Goal: Information Seeking & Learning: Find specific page/section

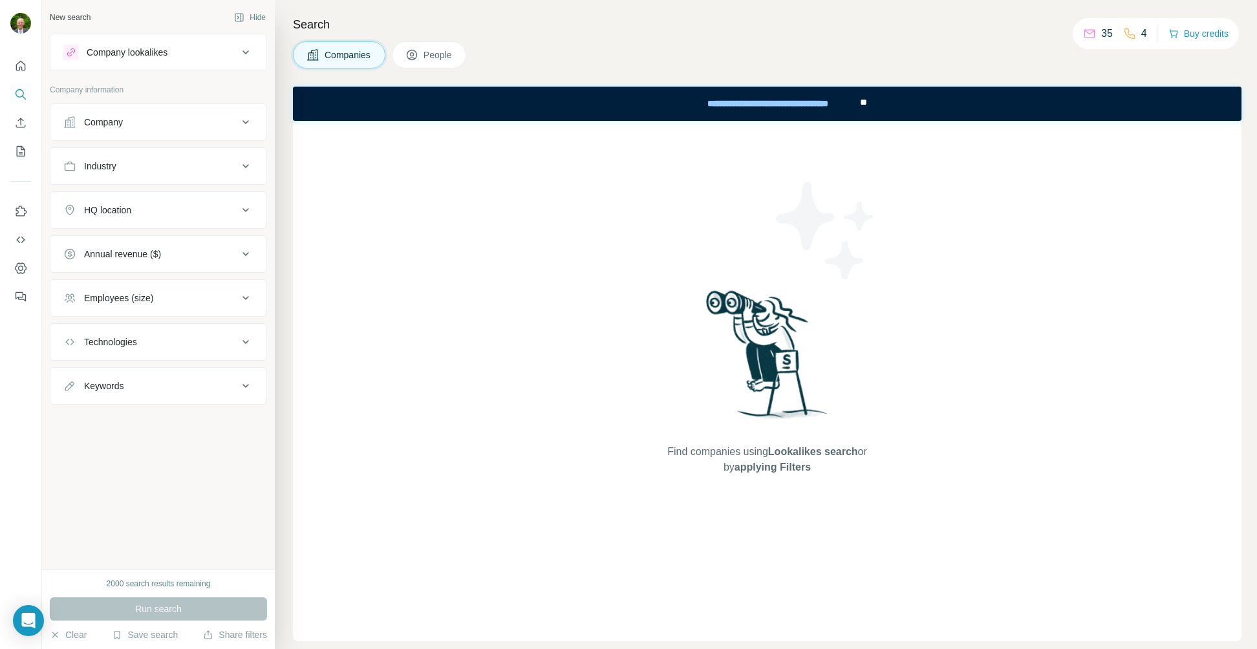
click at [122, 121] on div "Company" at bounding box center [103, 122] width 39 height 13
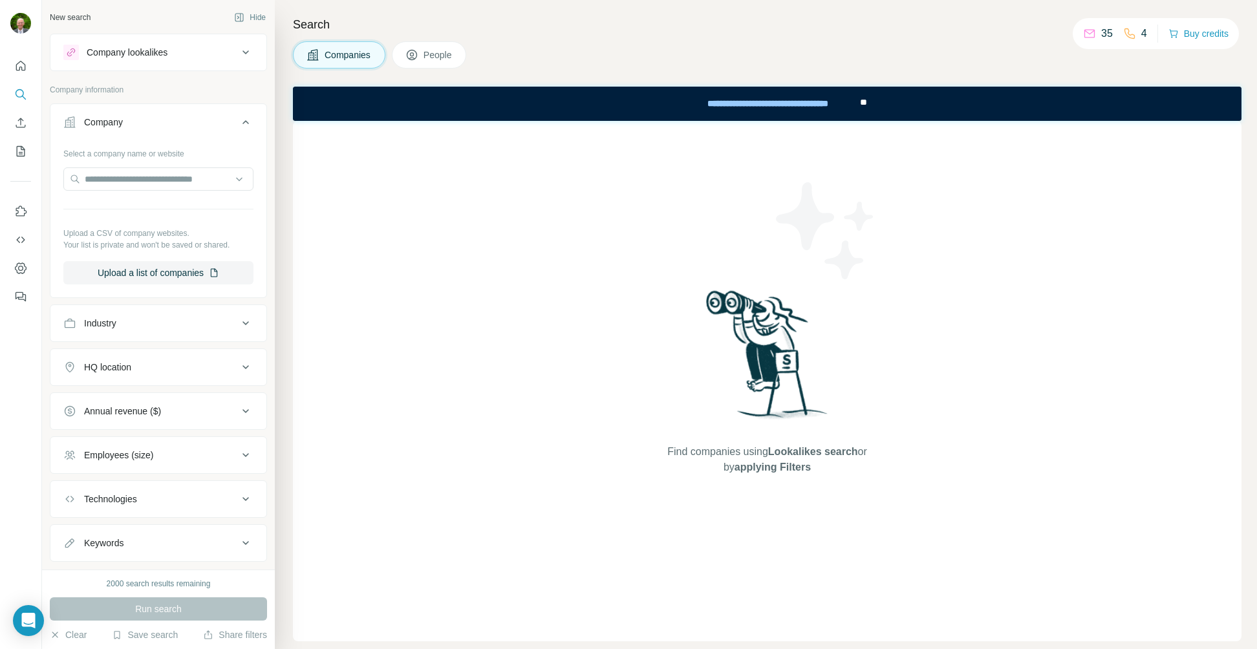
click at [122, 121] on div "Company" at bounding box center [103, 122] width 39 height 13
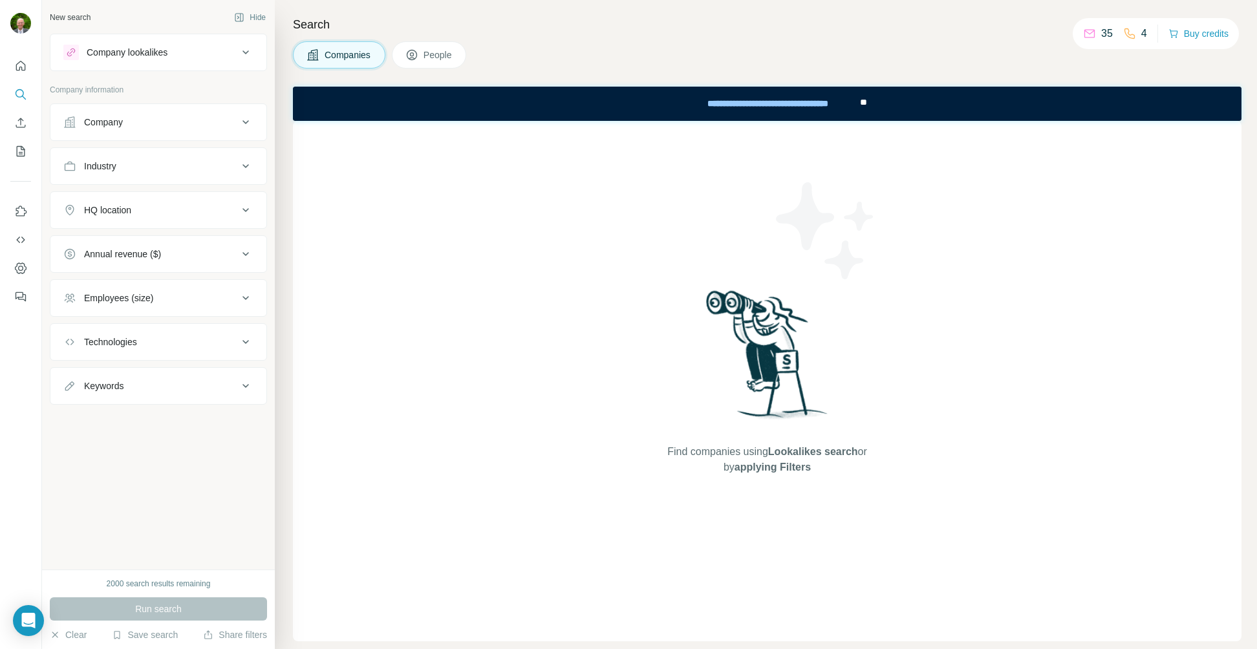
click at [122, 121] on div "Company" at bounding box center [103, 122] width 39 height 13
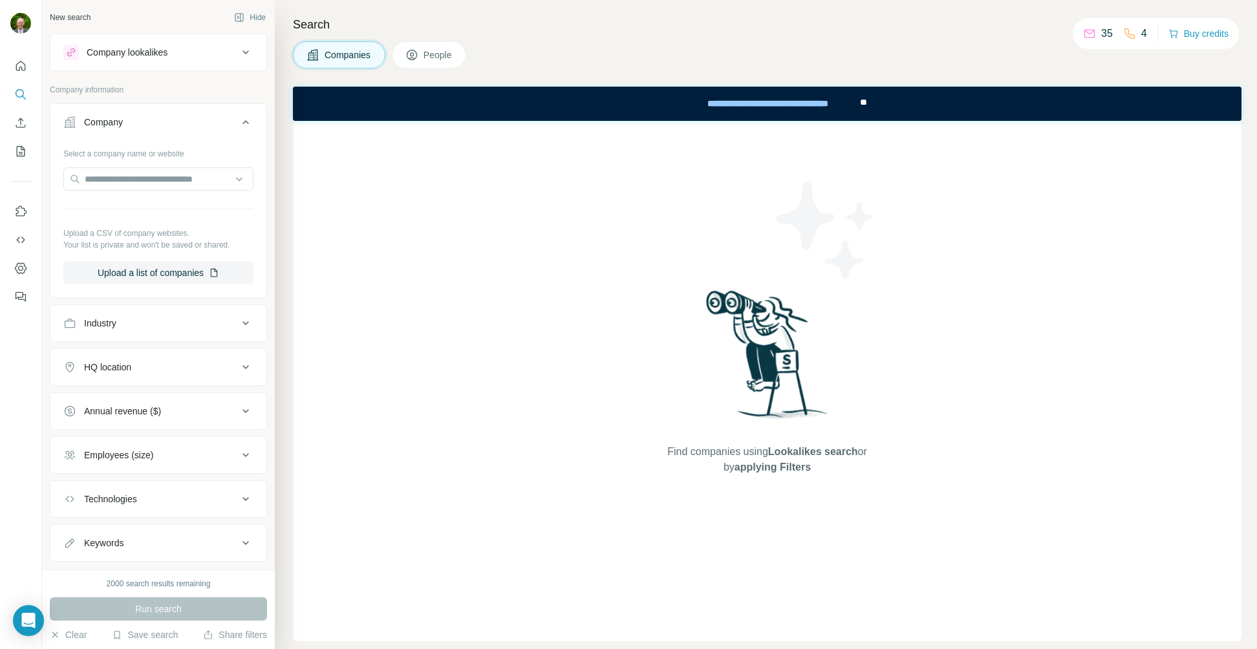
click at [122, 121] on div "Company" at bounding box center [103, 122] width 39 height 13
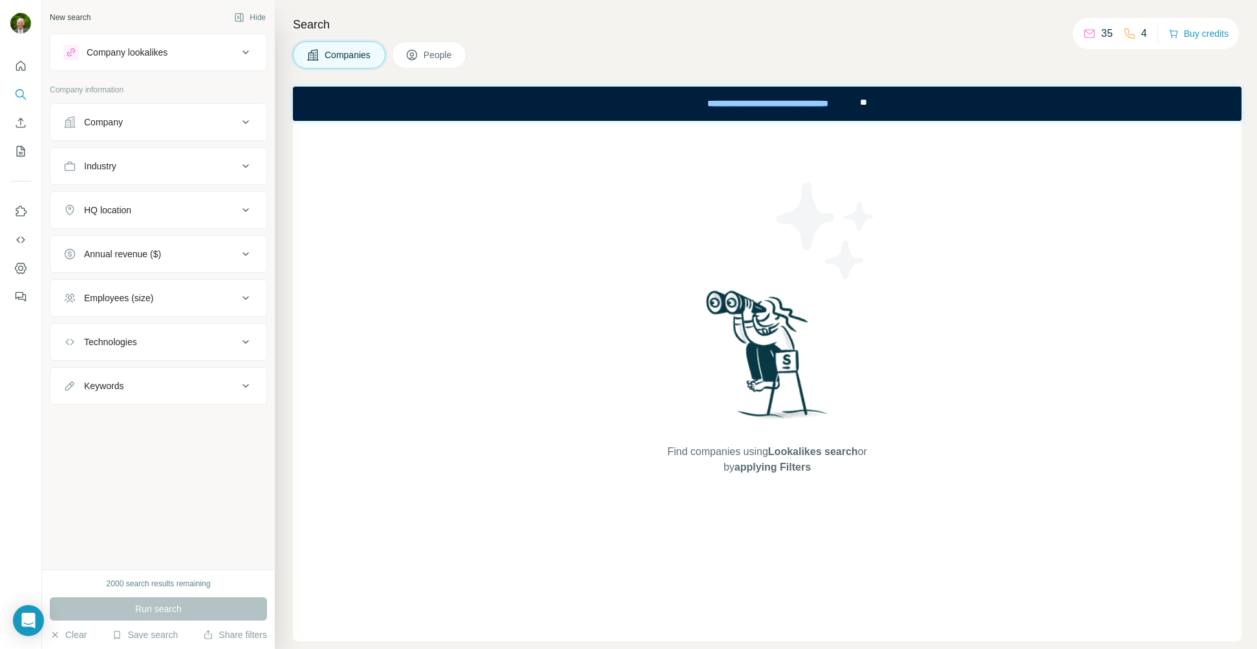
click at [122, 121] on div "Company" at bounding box center [103, 122] width 39 height 13
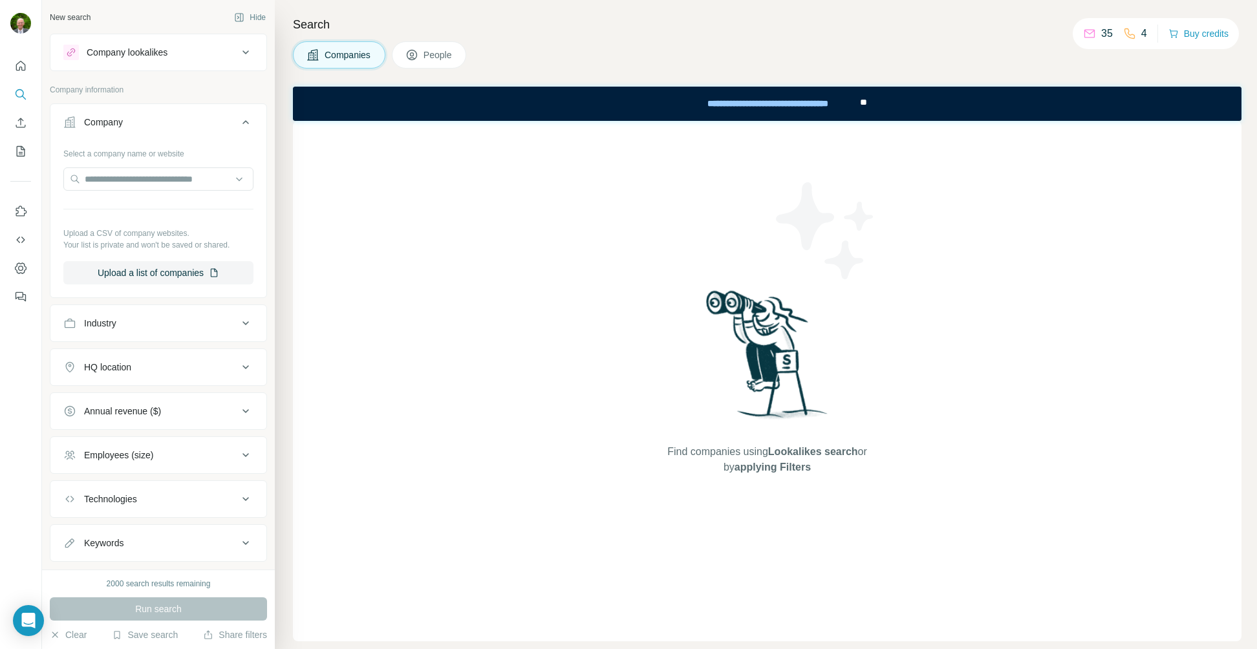
click at [122, 121] on div "Company" at bounding box center [103, 122] width 39 height 13
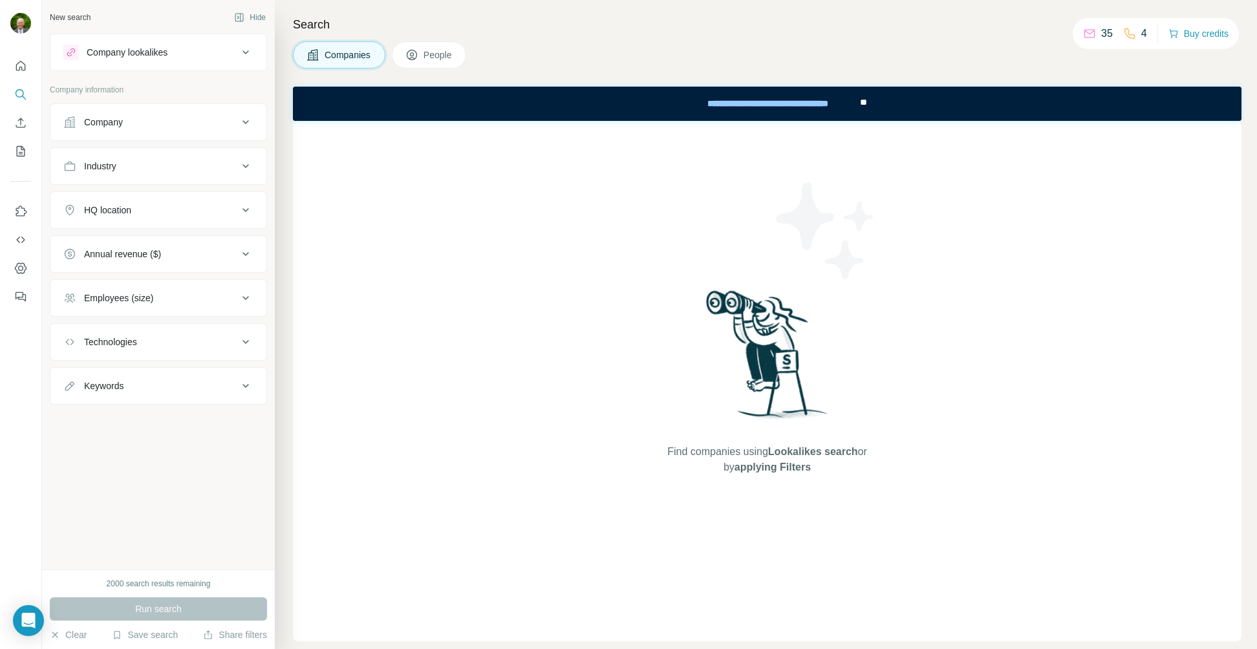
click at [151, 206] on div "HQ location" at bounding box center [150, 210] width 175 height 13
click at [150, 204] on div "HQ location" at bounding box center [150, 210] width 175 height 13
click at [151, 208] on div "HQ location" at bounding box center [150, 210] width 175 height 13
click at [104, 242] on input "text" at bounding box center [158, 242] width 190 height 23
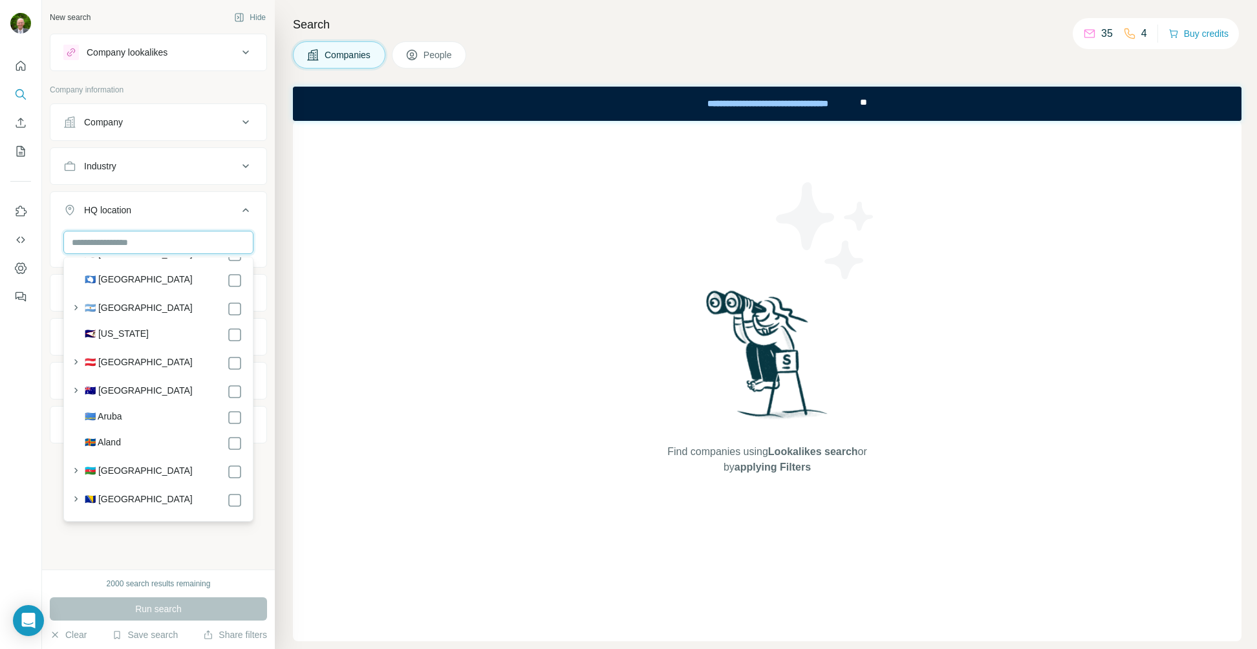
scroll to position [272, 0]
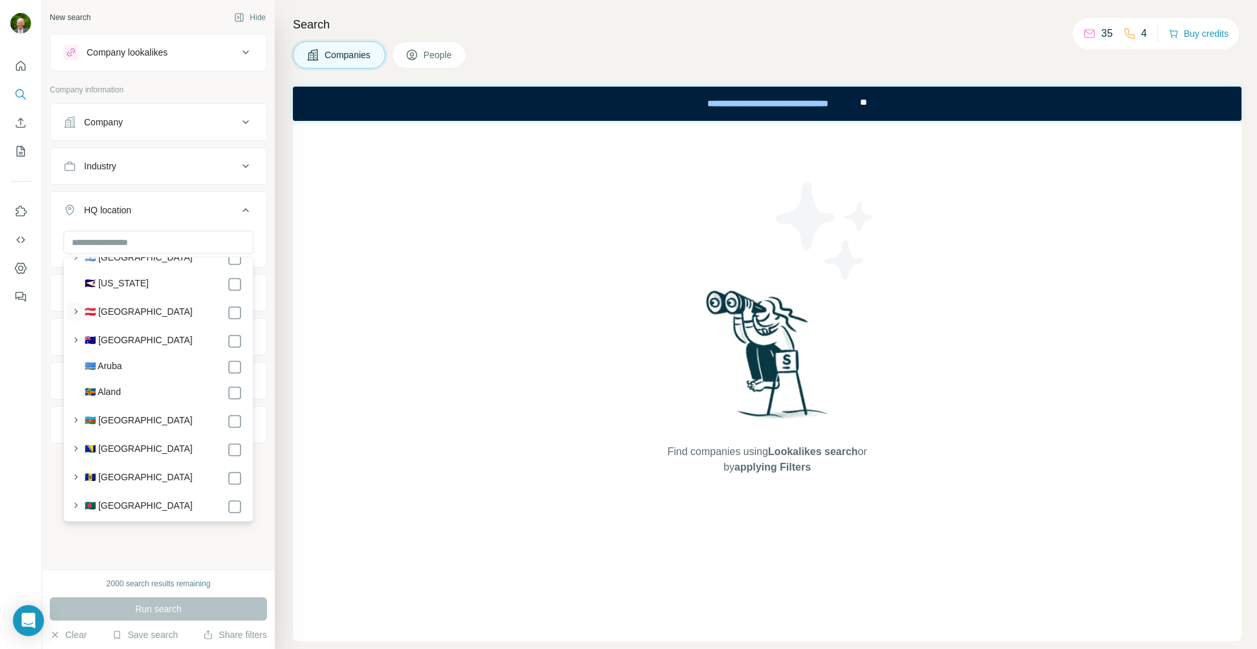
click at [74, 310] on icon "button" at bounding box center [75, 311] width 13 height 13
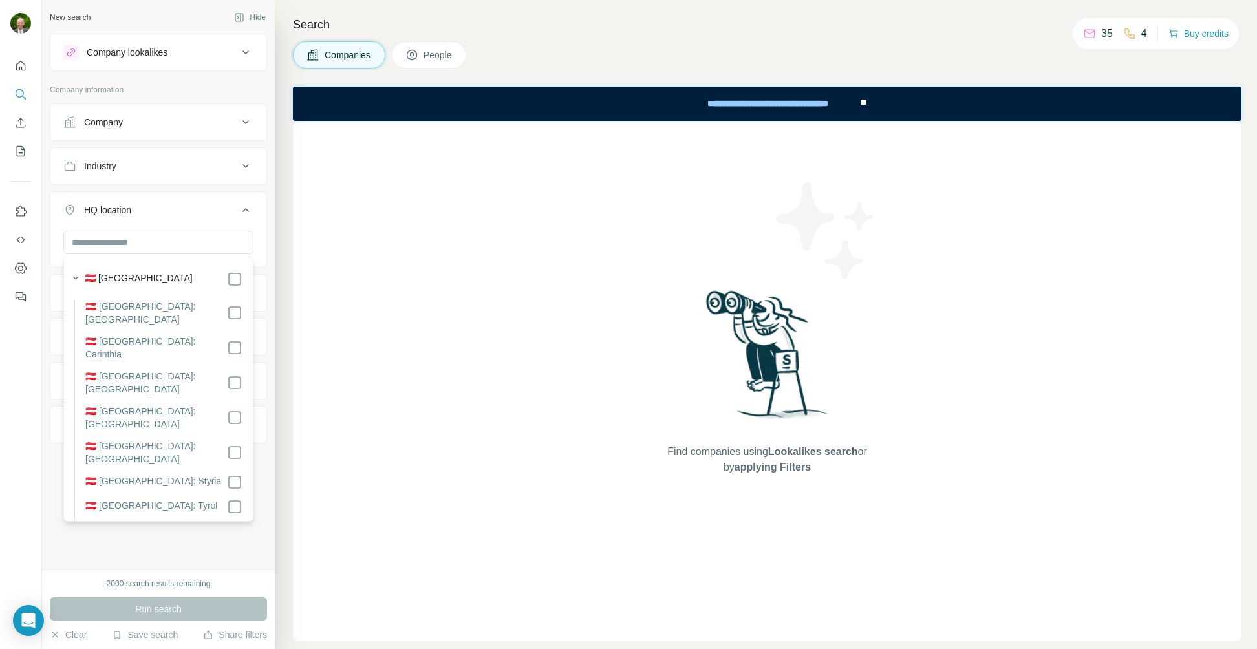
scroll to position [298, 0]
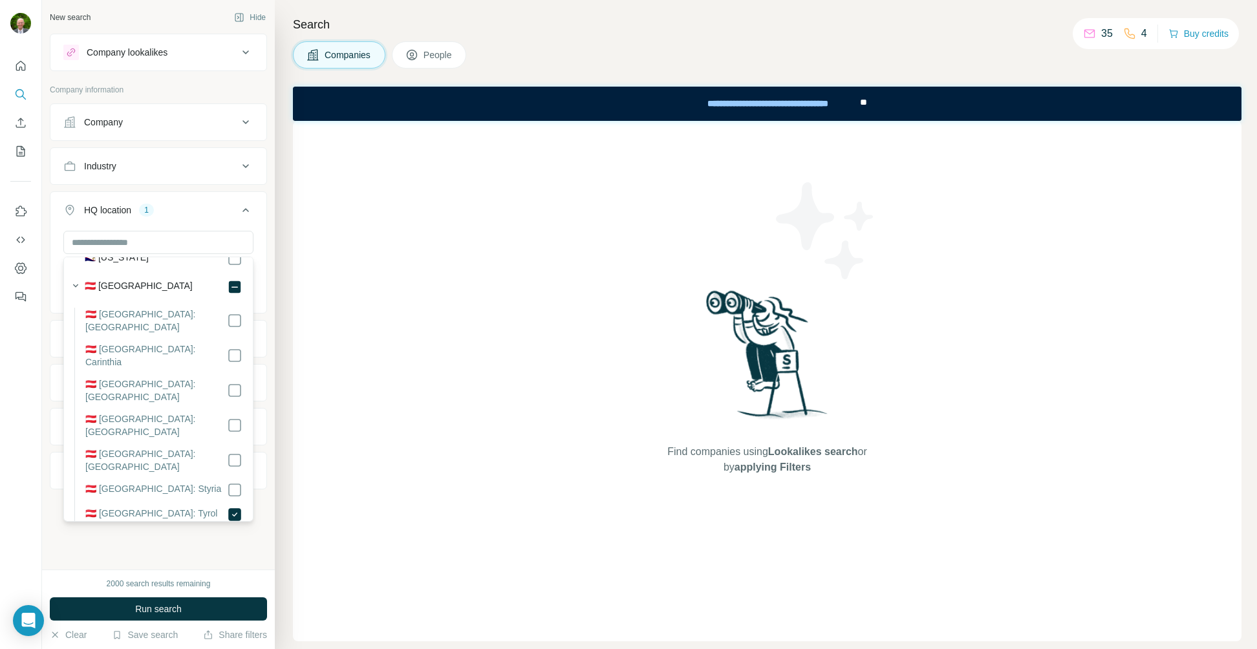
click at [363, 281] on div "Find companies using Lookalikes search or by applying Filters" at bounding box center [767, 381] width 949 height 521
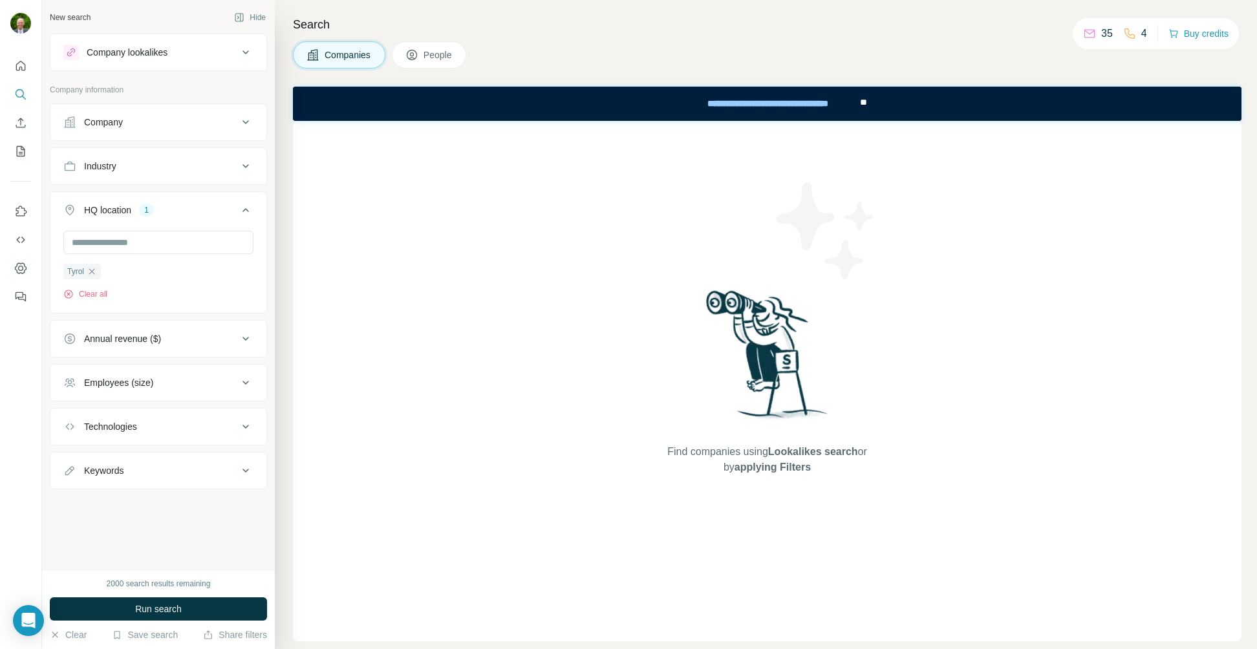
click at [241, 336] on icon at bounding box center [246, 339] width 16 height 16
click at [74, 415] on icon at bounding box center [71, 415] width 16 height 16
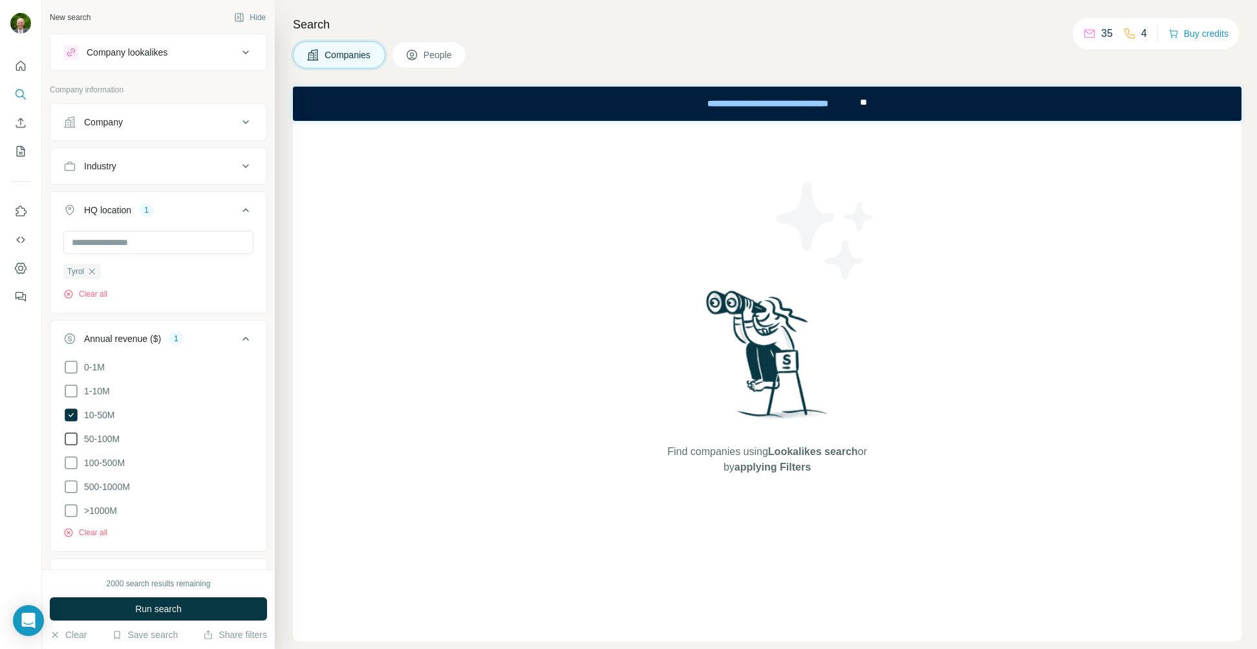
click at [67, 439] on icon at bounding box center [71, 439] width 16 height 16
click at [71, 454] on ul "0-1M 1-10M 10-50M 50-100M 100-500M 500-1000M >1000M" at bounding box center [158, 440] width 190 height 160
click at [72, 465] on icon at bounding box center [71, 463] width 16 height 16
click at [69, 486] on icon at bounding box center [71, 487] width 16 height 16
click at [70, 510] on icon at bounding box center [71, 511] width 16 height 16
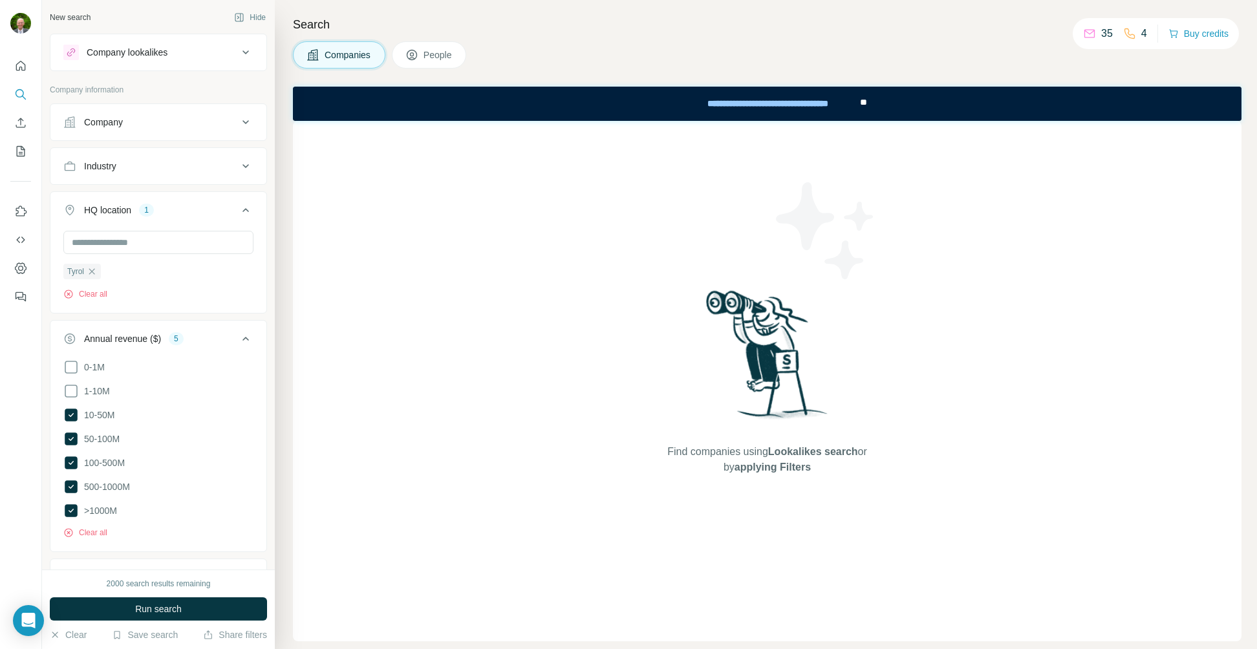
click at [383, 318] on div "Find companies using Lookalikes search or by applying Filters" at bounding box center [767, 381] width 949 height 521
click at [157, 605] on span "Run search" at bounding box center [158, 609] width 47 height 13
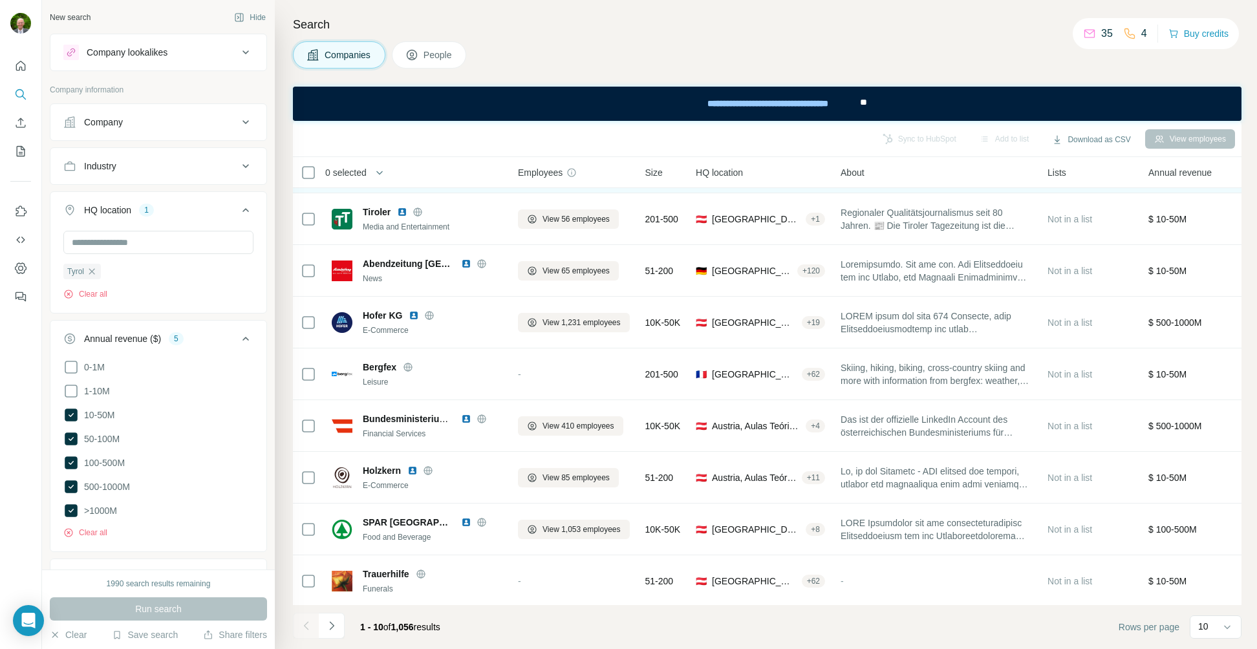
scroll to position [107, 0]
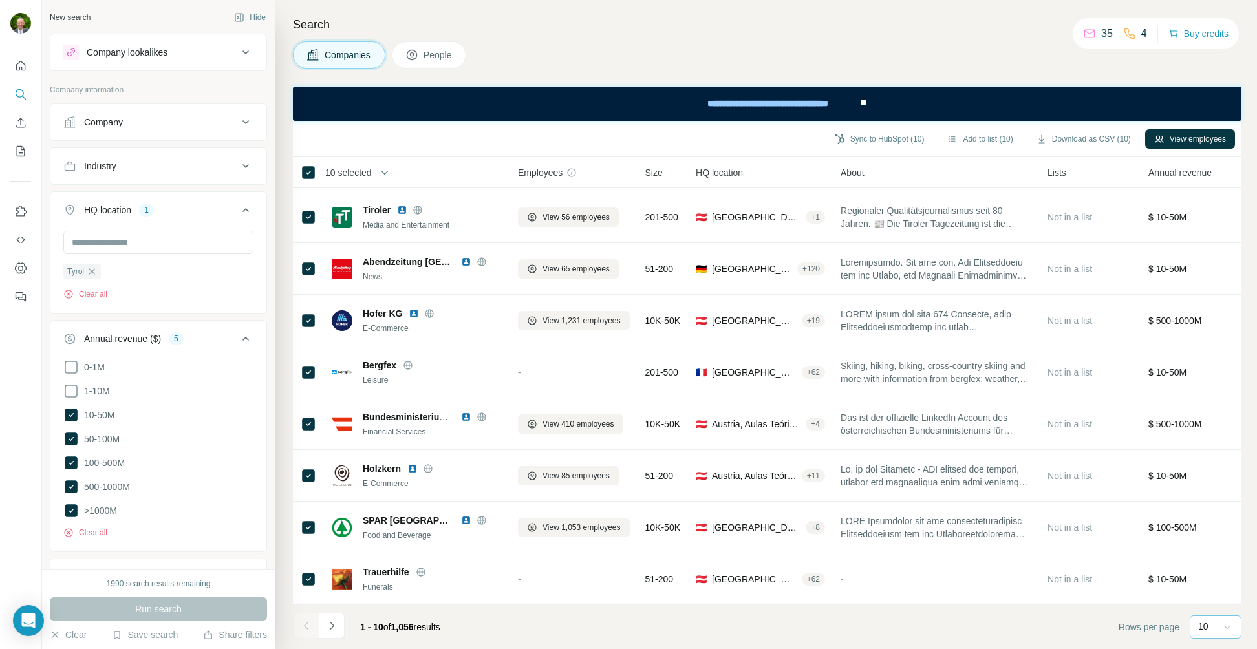
click at [1229, 626] on icon at bounding box center [1227, 628] width 6 height 4
click at [1211, 526] on p "60" at bounding box center [1206, 528] width 10 height 13
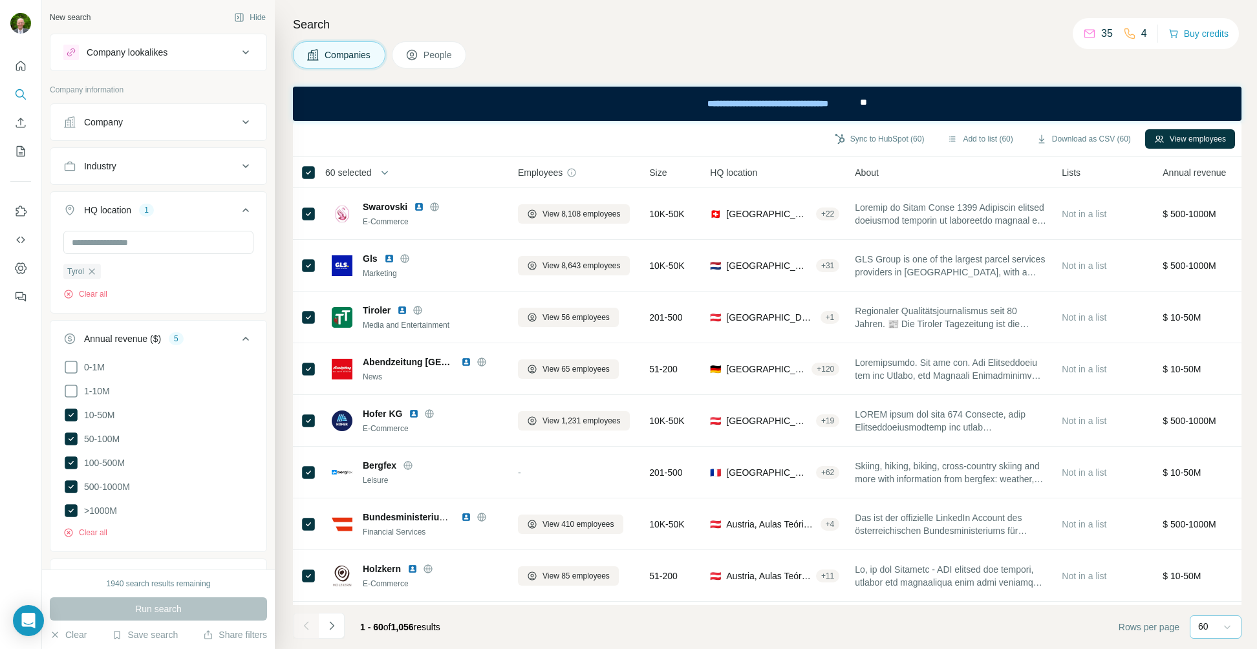
click at [238, 164] on icon at bounding box center [246, 166] width 16 height 16
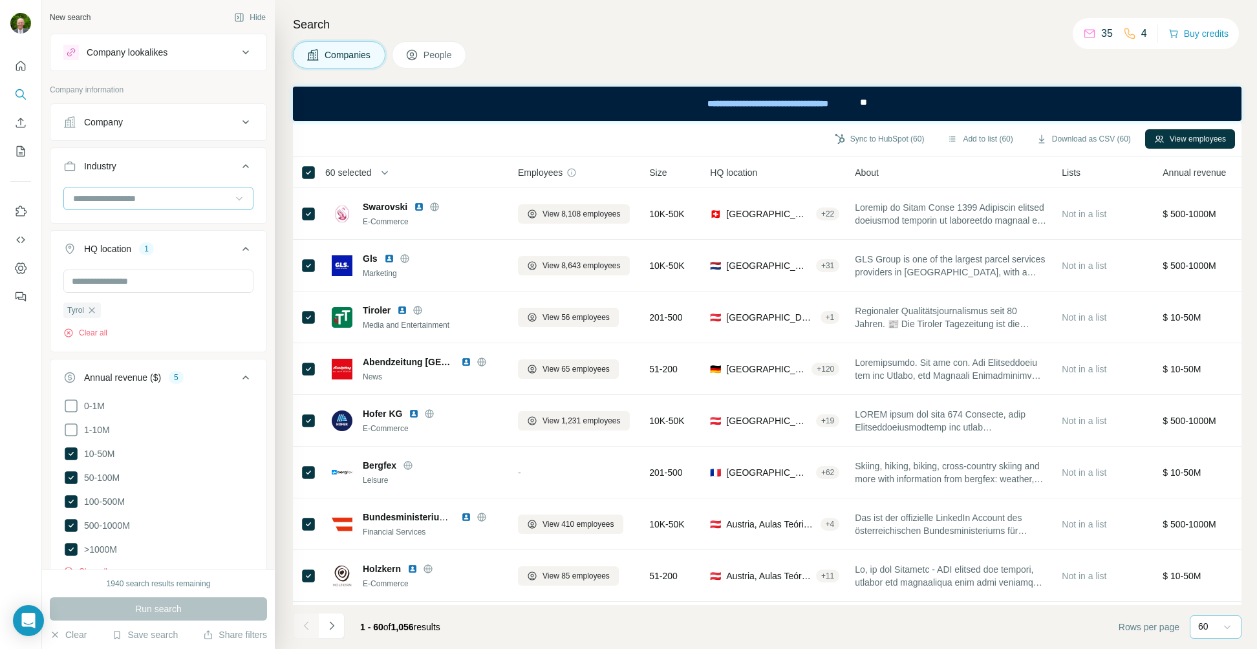
click at [233, 196] on icon at bounding box center [239, 198] width 13 height 13
click at [699, 49] on div "Companies People" at bounding box center [767, 54] width 949 height 27
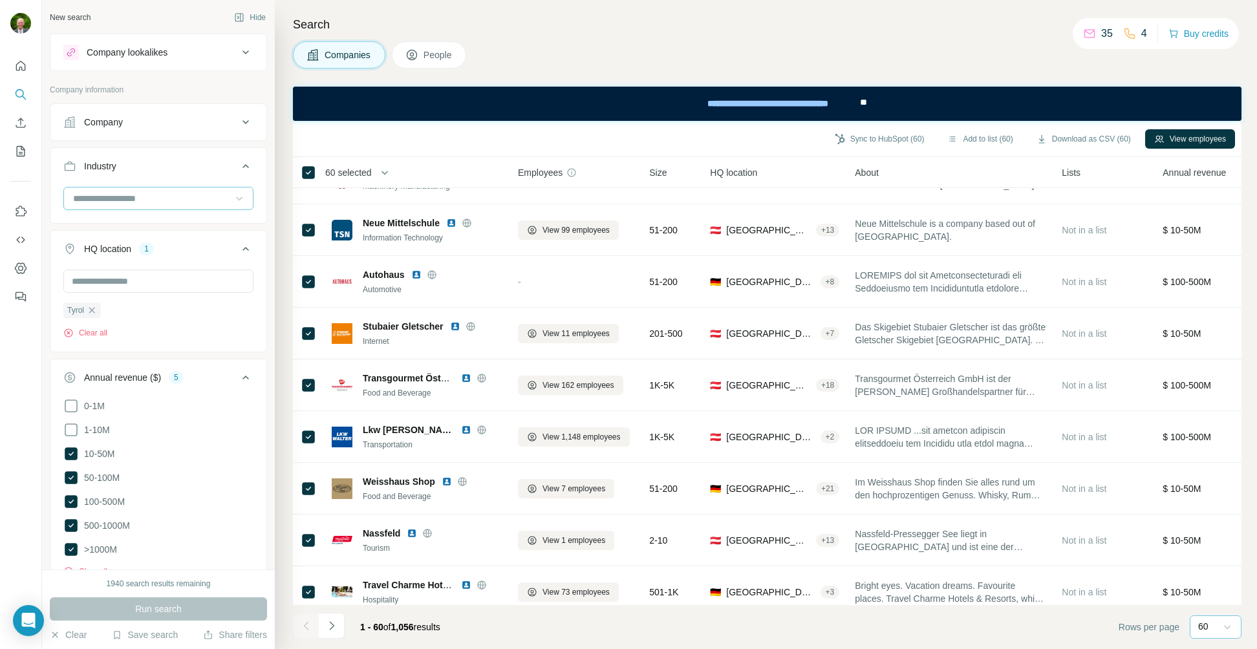
scroll to position [2694, 0]
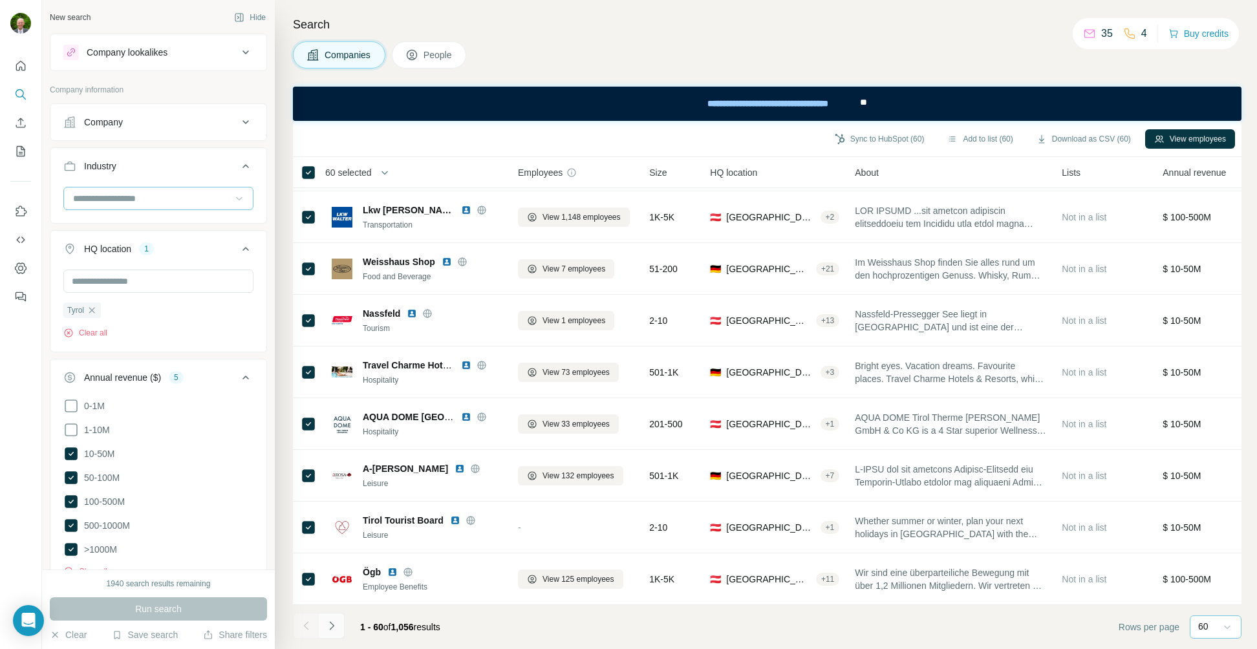
click at [330, 625] on icon "Navigate to next page" at bounding box center [331, 626] width 13 height 13
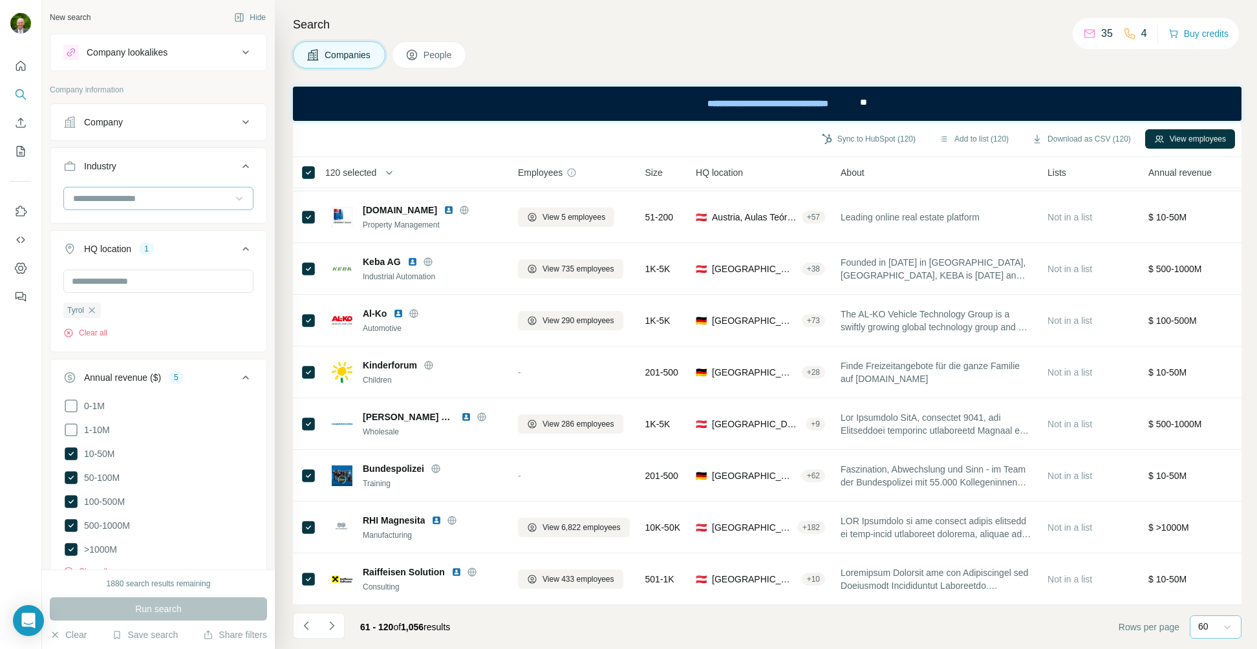
click at [333, 628] on icon "Navigate to next page" at bounding box center [331, 626] width 13 height 13
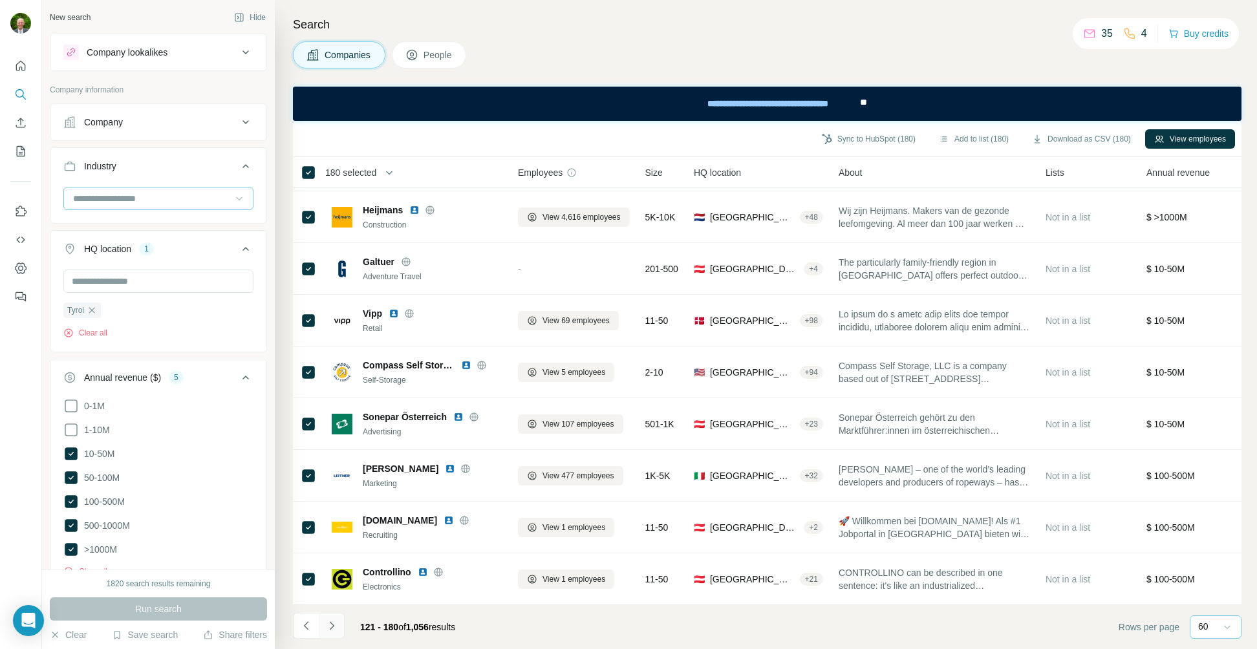
click at [336, 628] on icon "Navigate to next page" at bounding box center [331, 626] width 13 height 13
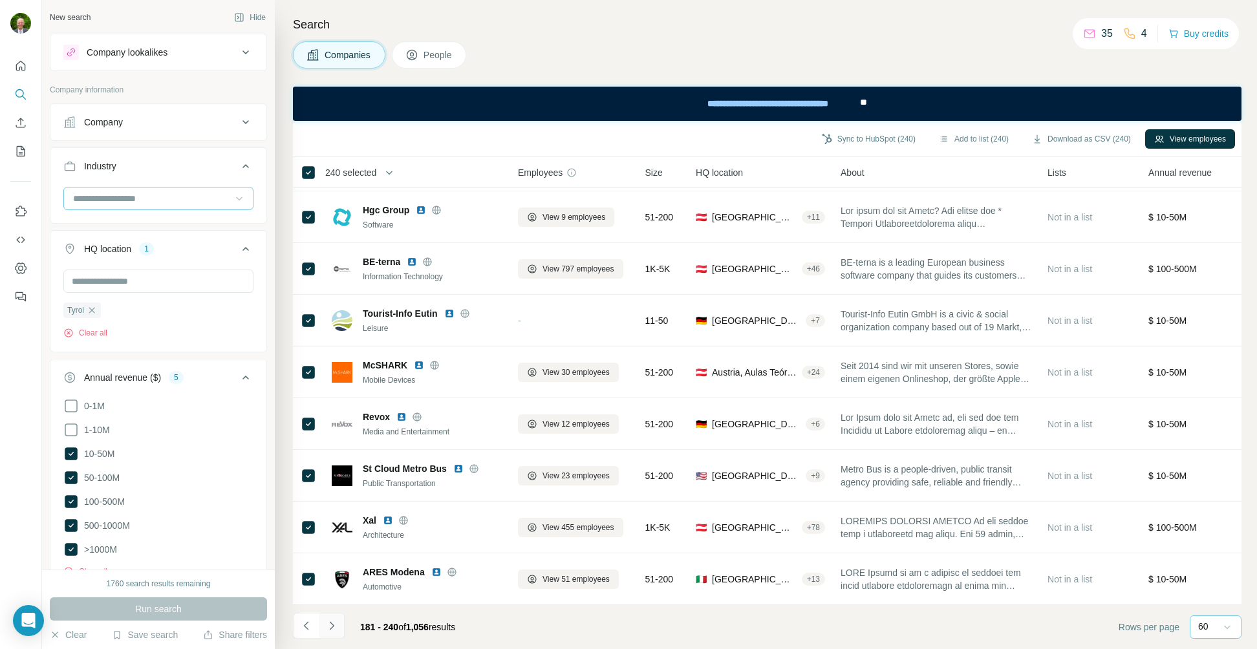
click at [330, 626] on icon "Navigate to next page" at bounding box center [331, 626] width 13 height 13
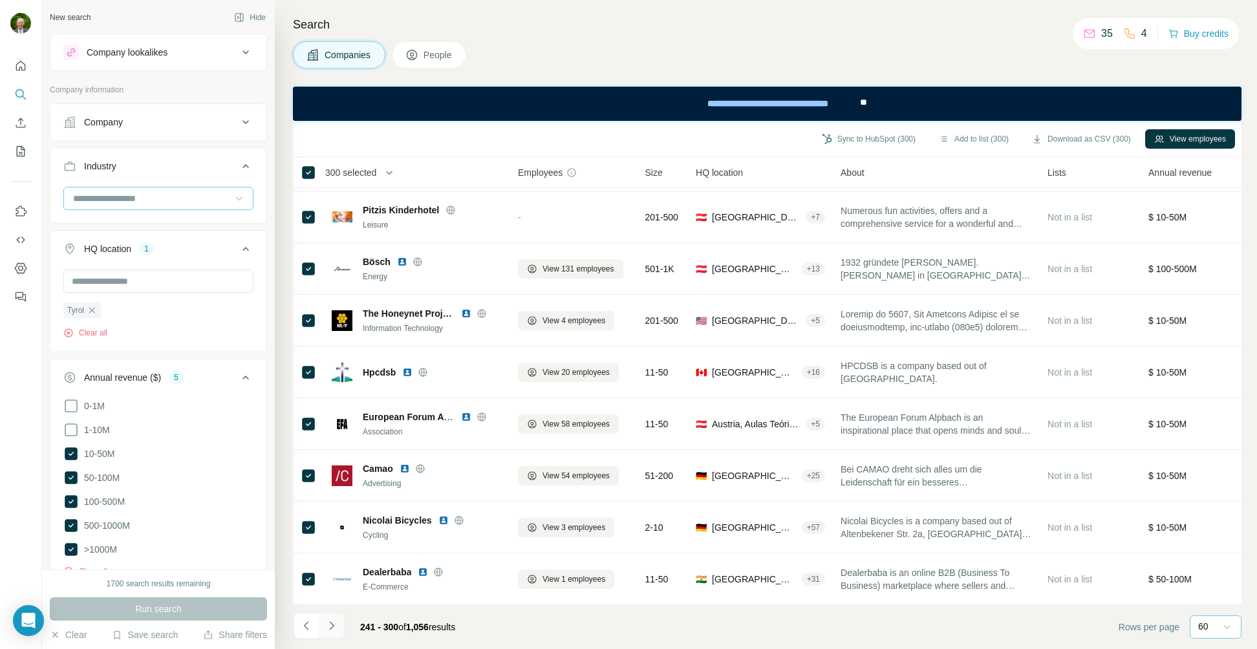
click at [336, 627] on icon "Navigate to next page" at bounding box center [331, 626] width 13 height 13
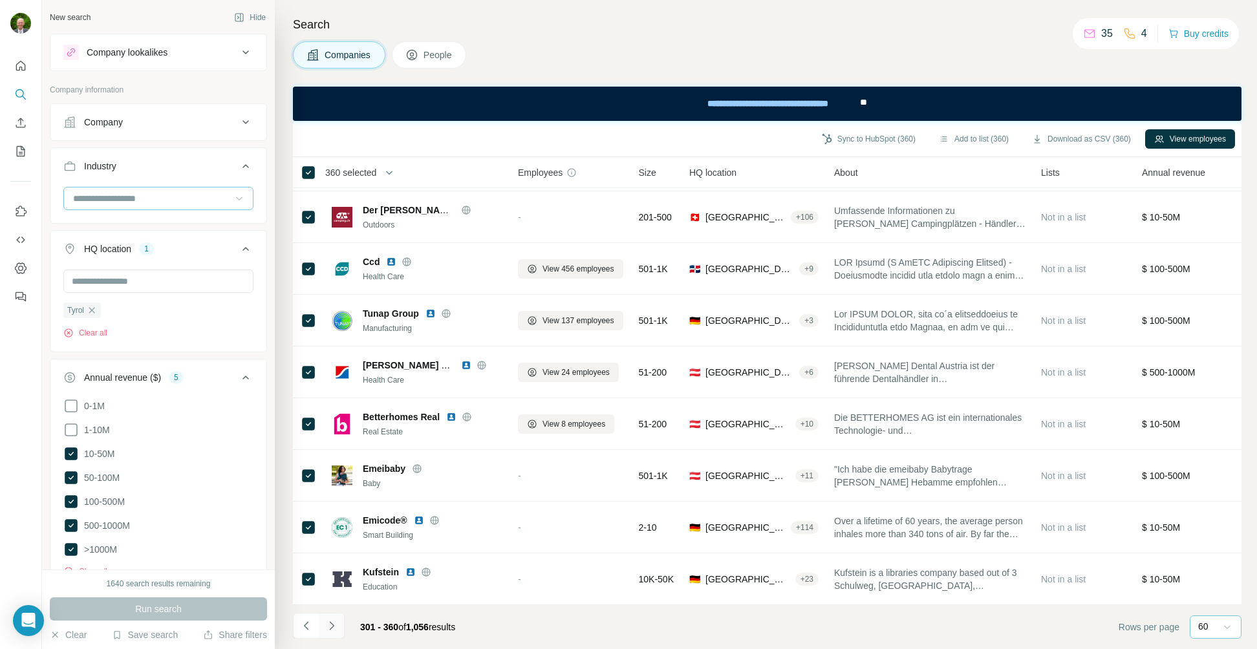
click at [332, 625] on icon "Navigate to next page" at bounding box center [331, 626] width 13 height 13
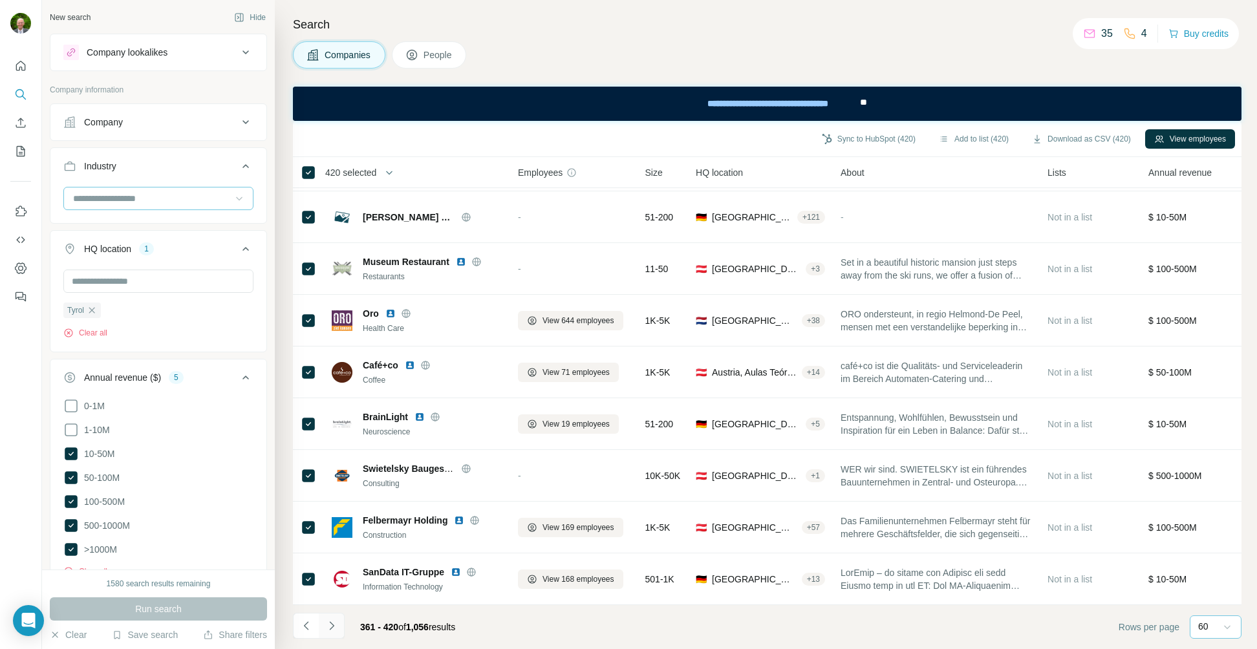
click at [331, 625] on icon "Navigate to next page" at bounding box center [331, 626] width 13 height 13
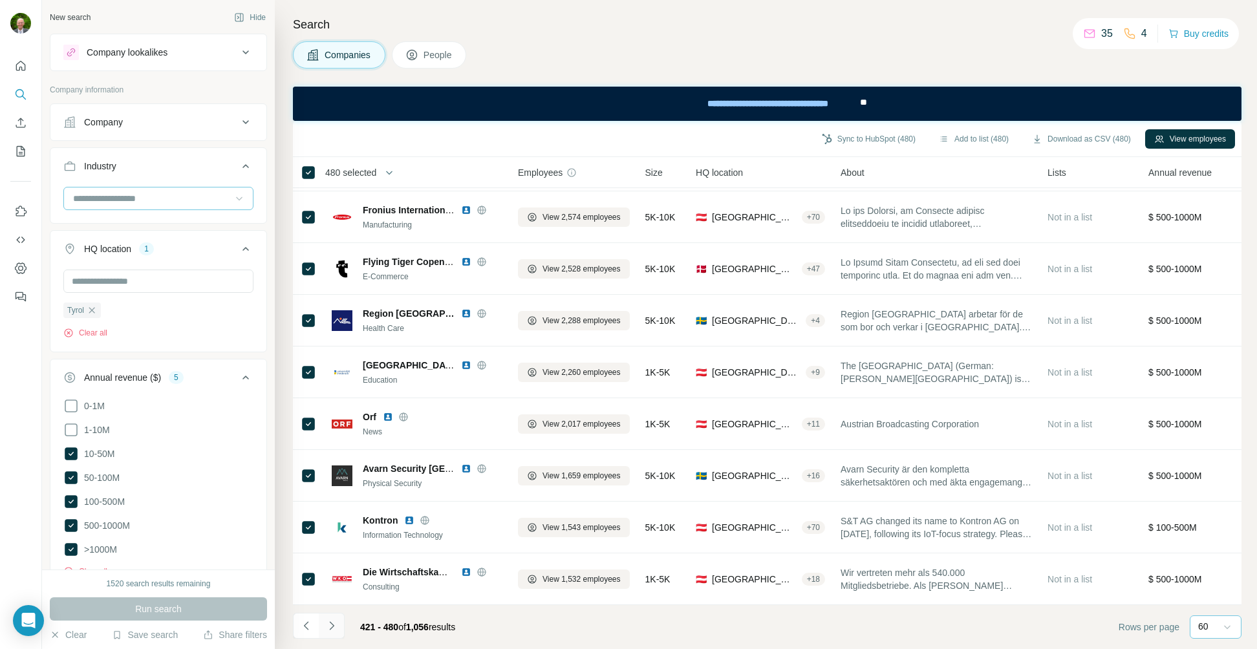
click at [332, 625] on icon "Navigate to next page" at bounding box center [331, 626] width 13 height 13
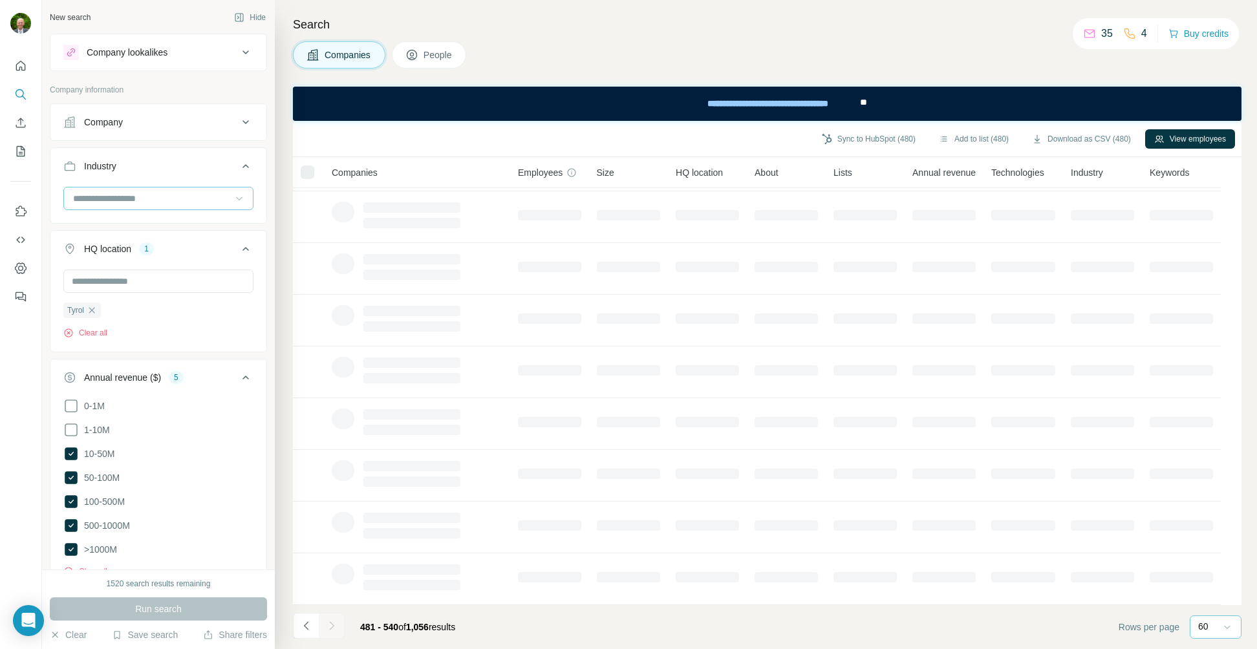
scroll to position [107, 0]
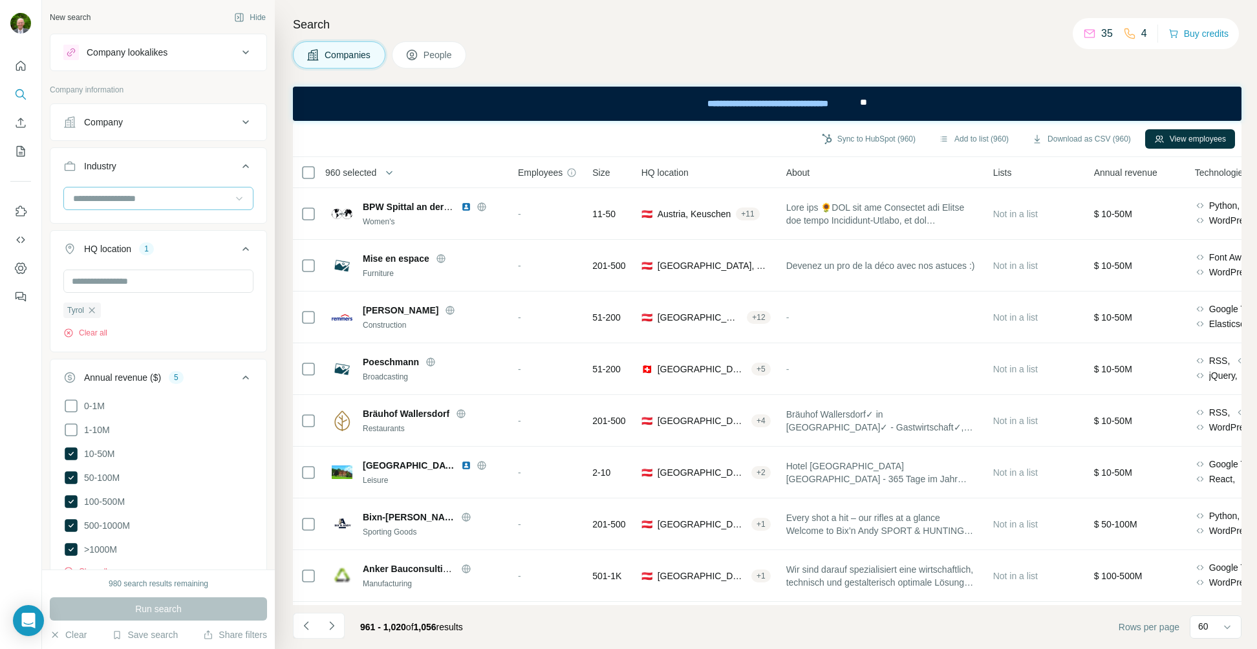
click at [233, 195] on icon at bounding box center [239, 198] width 13 height 13
click at [149, 188] on p "Industrial Engineering" at bounding box center [117, 181] width 87 height 13
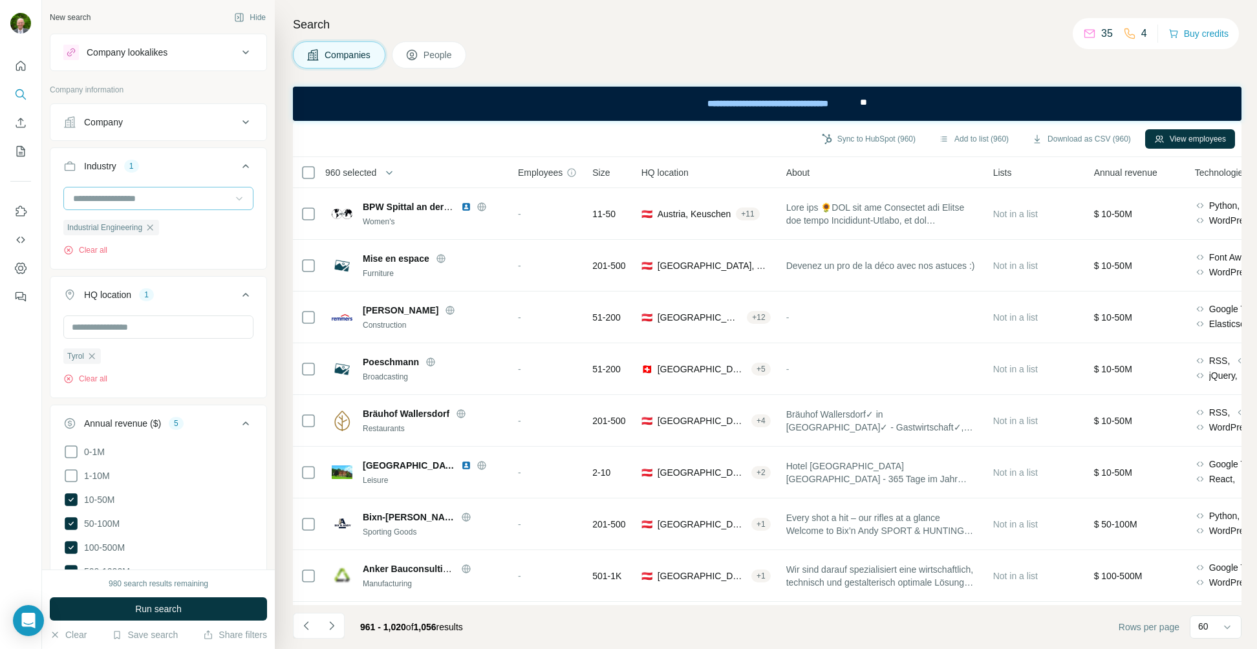
click at [233, 199] on icon at bounding box center [239, 198] width 13 height 13
click at [163, 211] on p "Industrial Manufacturing" at bounding box center [122, 205] width 96 height 13
click at [236, 199] on icon at bounding box center [239, 199] width 6 height 4
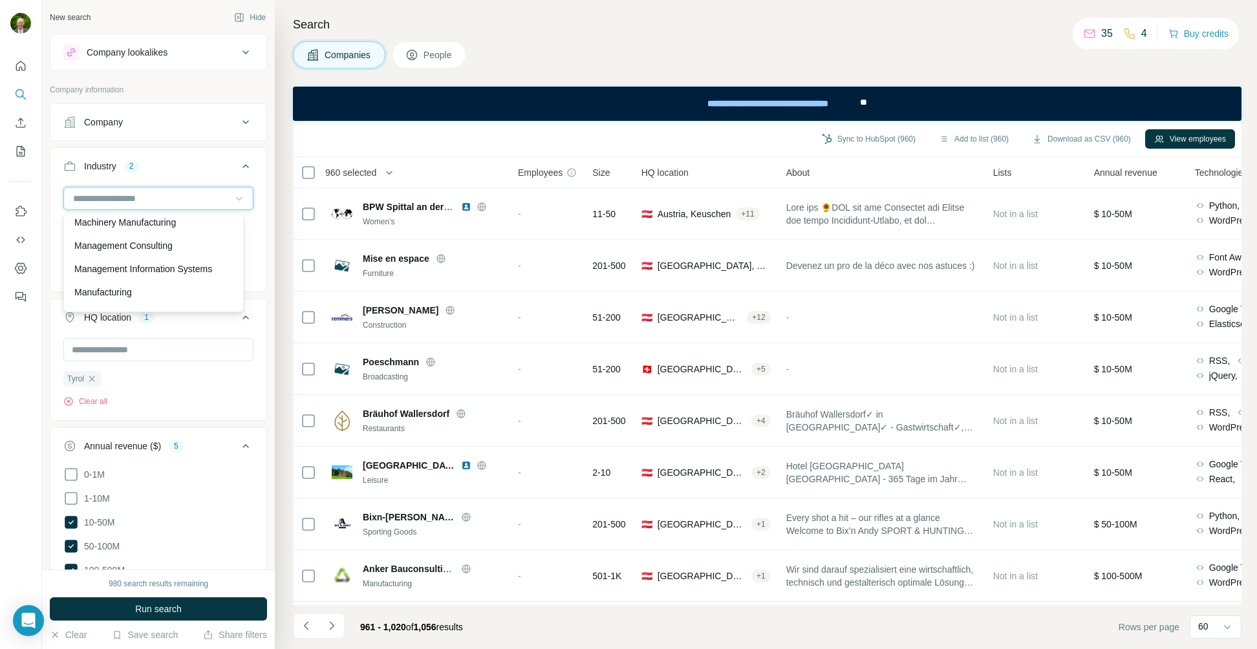
scroll to position [8129, 0]
click at [131, 221] on p "Machinery Manufacturing" at bounding box center [125, 214] width 102 height 13
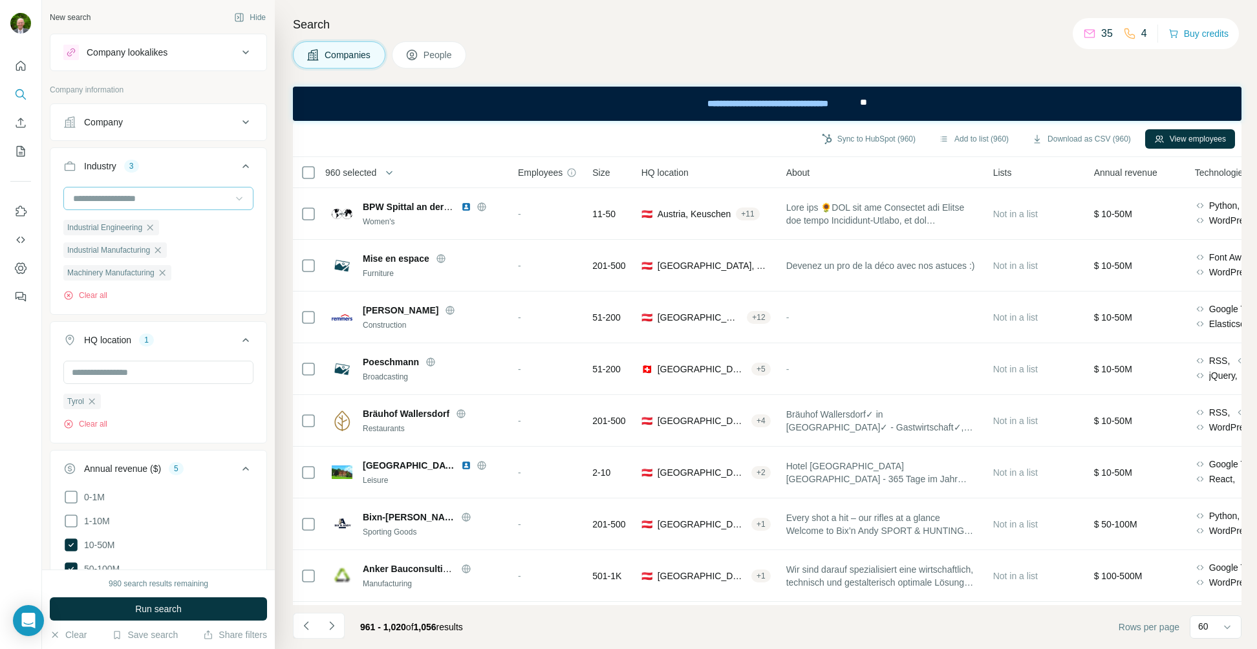
click at [233, 198] on icon at bounding box center [239, 198] width 13 height 13
click at [129, 223] on p "Manufacturing" at bounding box center [103, 216] width 58 height 13
click at [233, 196] on icon at bounding box center [239, 198] width 13 height 13
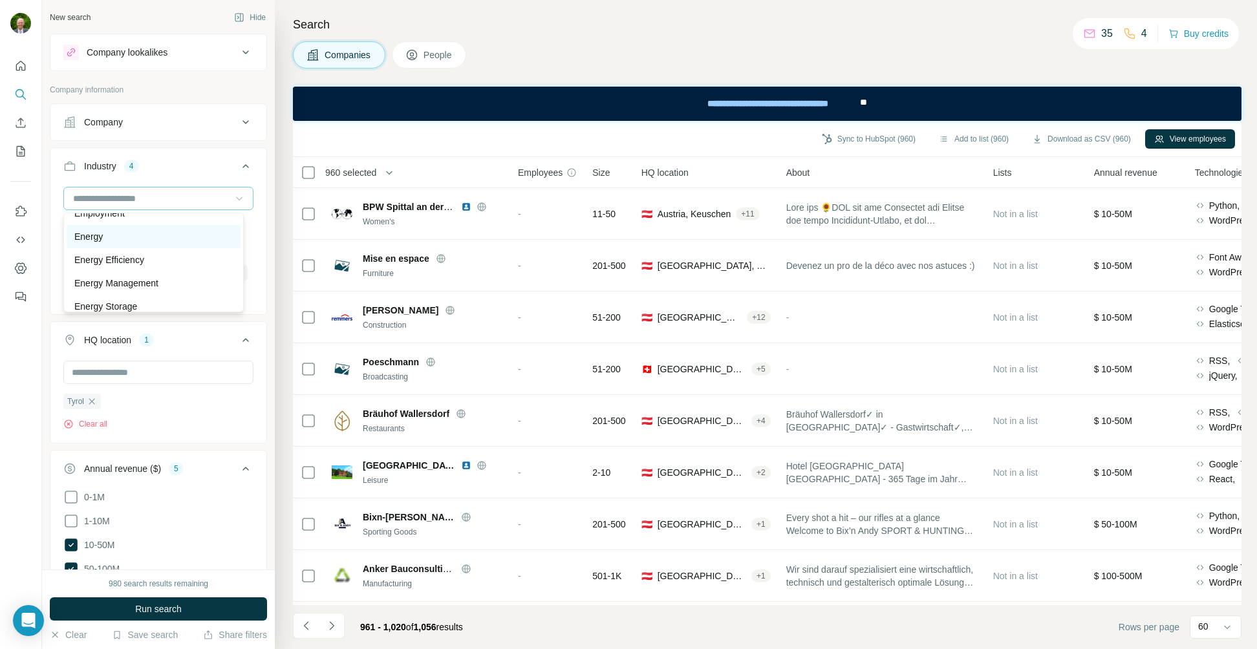
click at [104, 243] on div "Energy" at bounding box center [153, 236] width 158 height 13
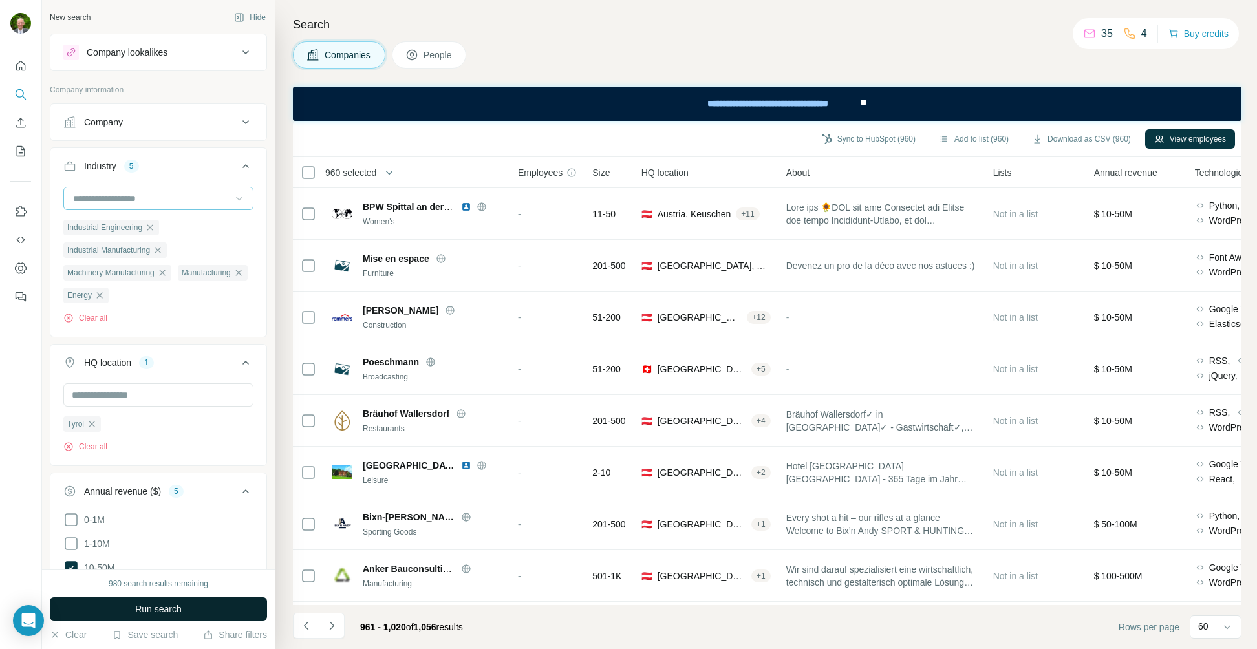
click at [164, 607] on span "Run search" at bounding box center [158, 609] width 47 height 13
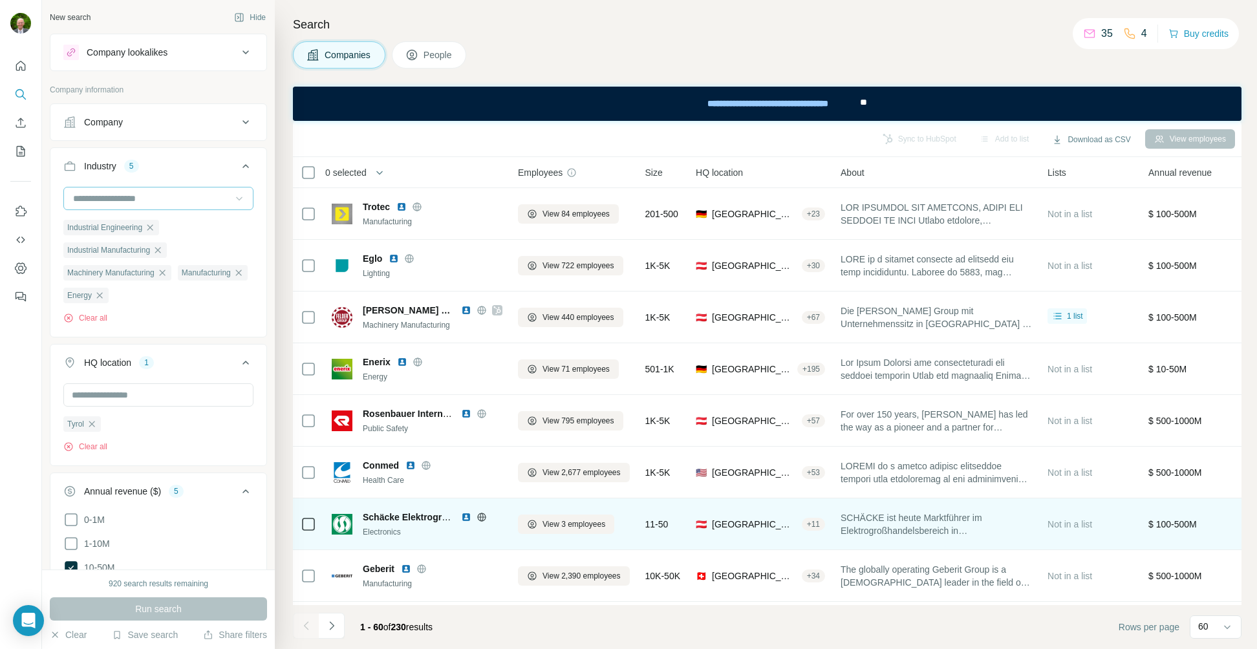
scroll to position [25, 0]
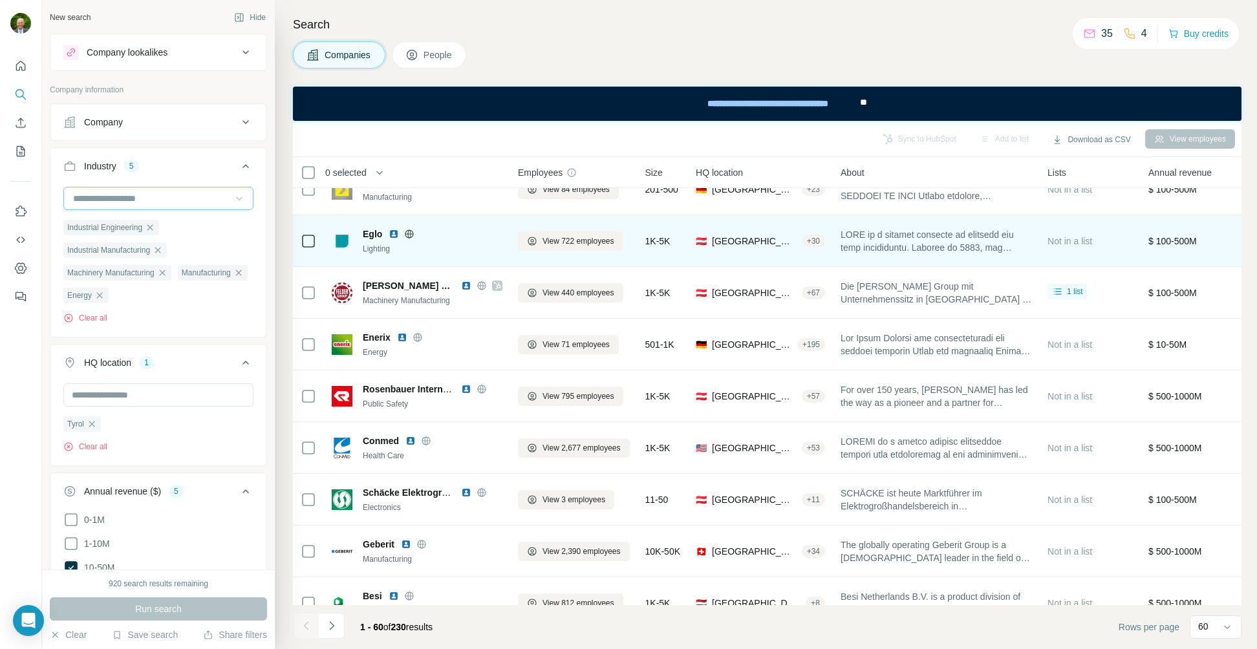
click at [802, 239] on div "+ 30" at bounding box center [813, 241] width 23 height 12
click at [807, 230] on div "🇦🇹 Austria, Tyrol + 30" at bounding box center [760, 241] width 129 height 36
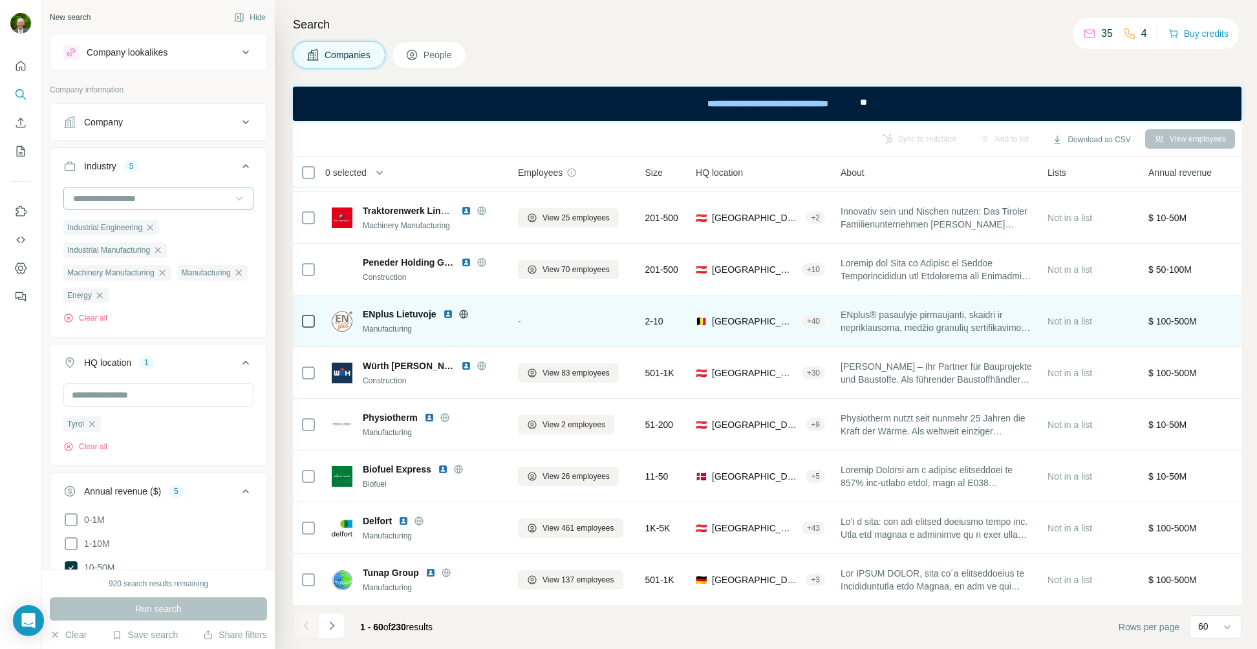
scroll to position [2694, 0]
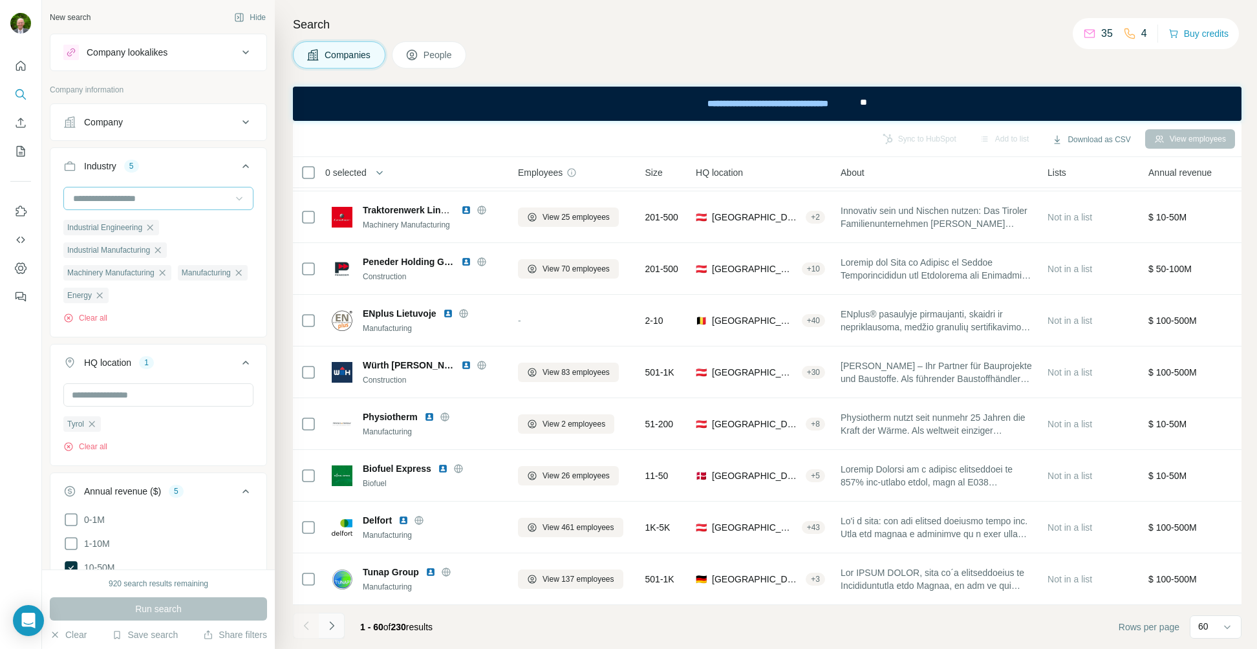
click at [332, 625] on icon "Navigate to next page" at bounding box center [331, 626] width 5 height 8
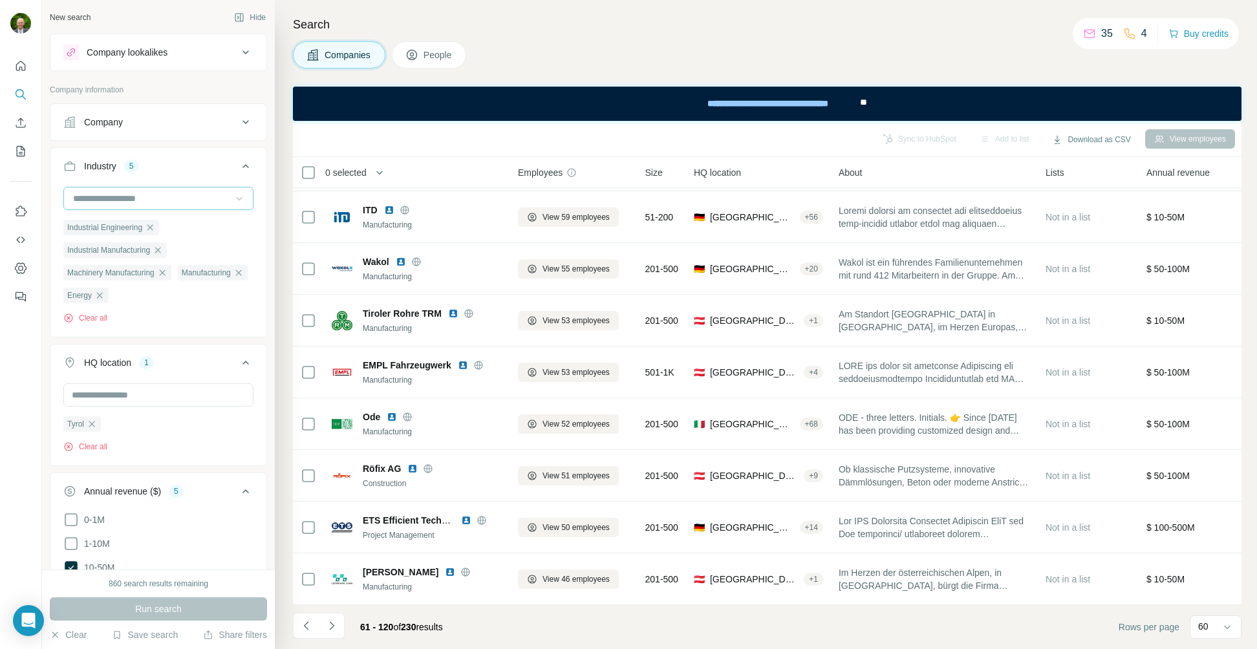
click at [308, 625] on icon "Navigate to previous page" at bounding box center [306, 626] width 13 height 13
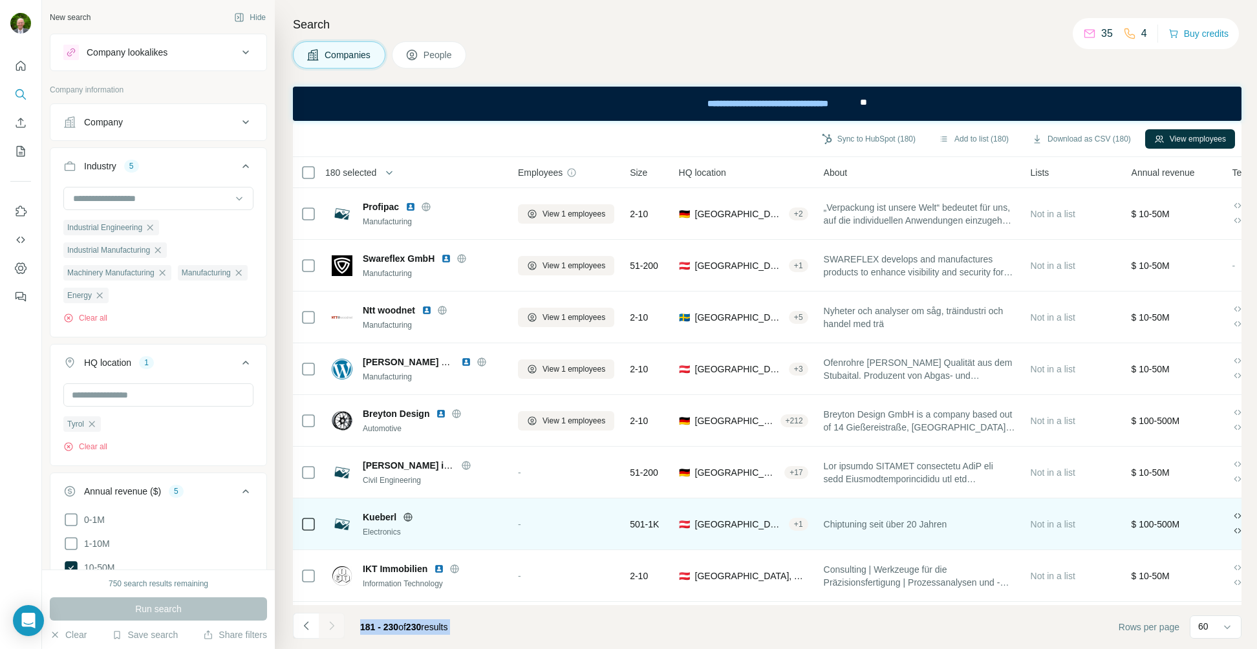
click at [302, 625] on icon "Navigate to previous page" at bounding box center [306, 626] width 13 height 13
click at [305, 627] on div at bounding box center [306, 626] width 26 height 26
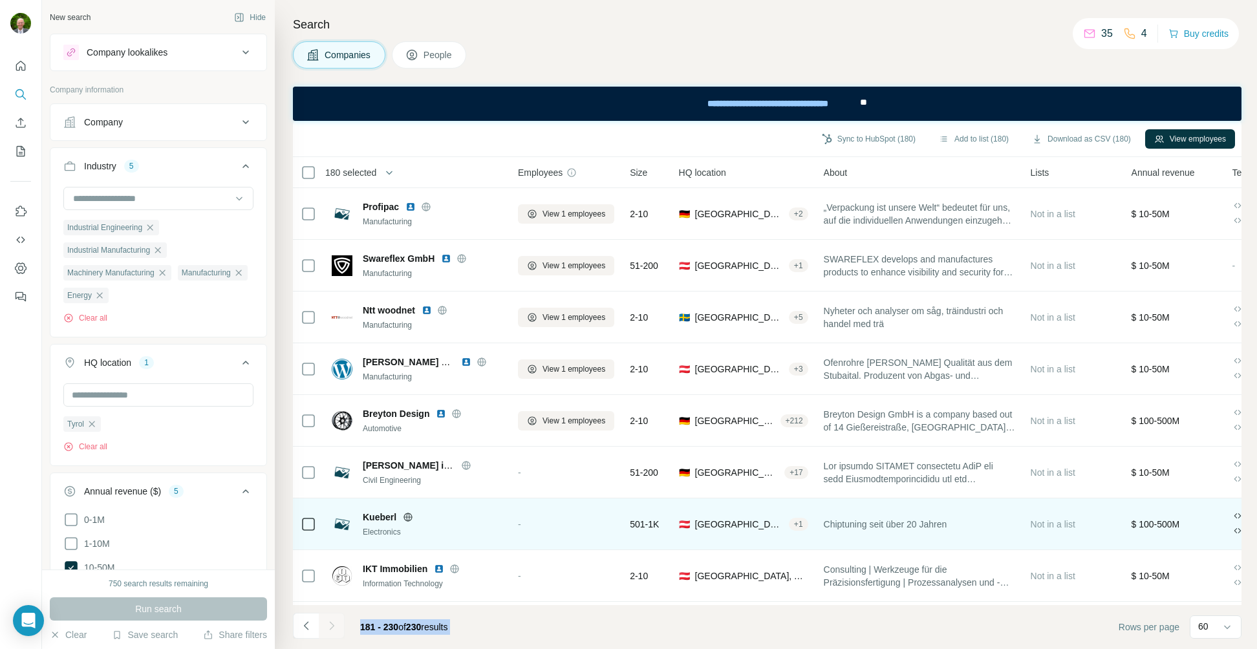
click at [305, 627] on div at bounding box center [306, 626] width 26 height 26
click at [305, 626] on div at bounding box center [306, 626] width 26 height 26
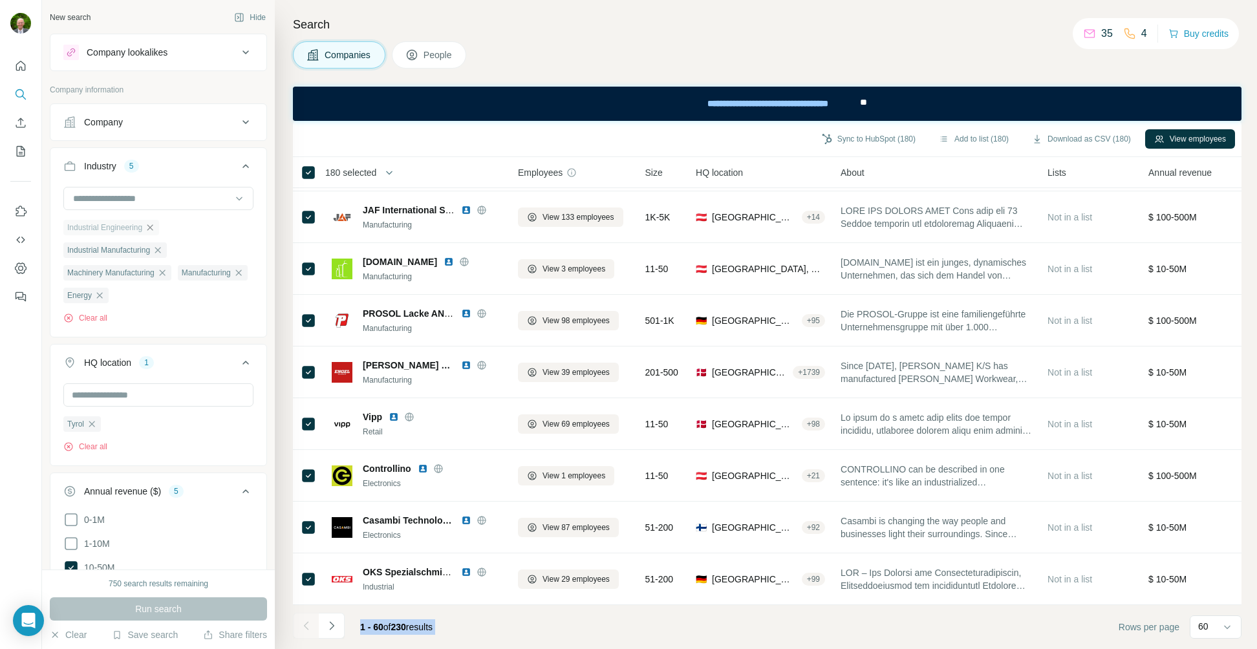
click at [153, 227] on icon "button" at bounding box center [150, 227] width 6 height 6
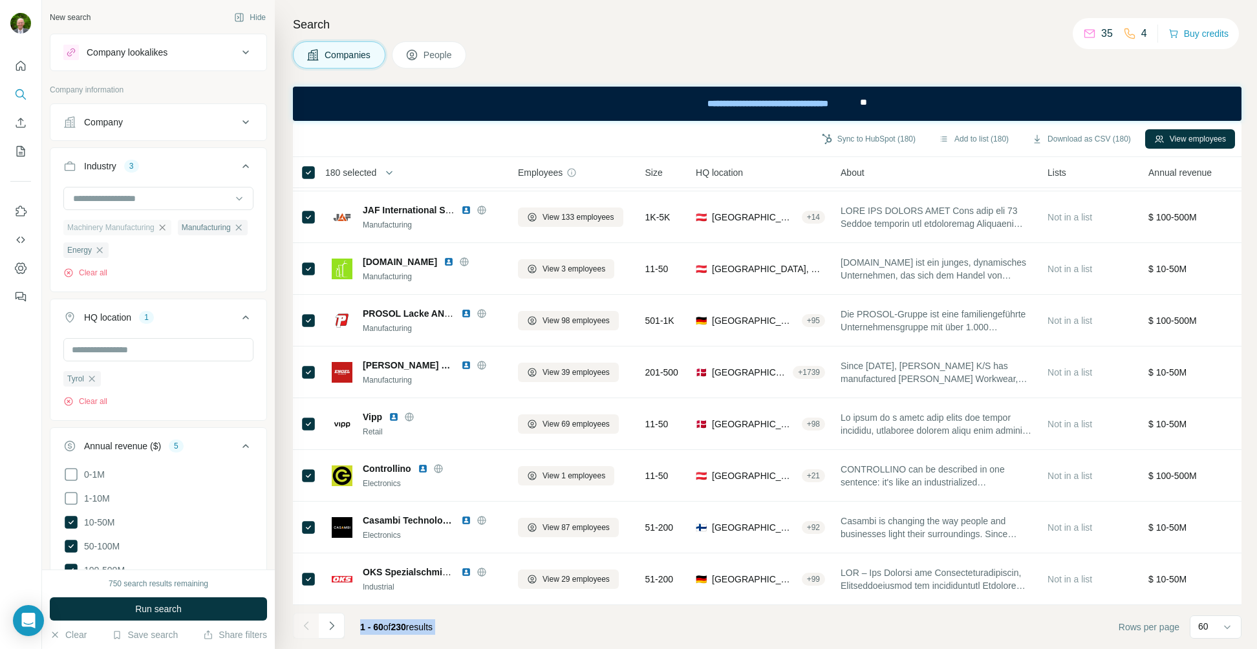
click at [168, 227] on icon "button" at bounding box center [162, 227] width 10 height 10
click at [180, 229] on icon "button" at bounding box center [176, 227] width 10 height 10
click at [127, 228] on icon "button" at bounding box center [125, 227] width 6 height 6
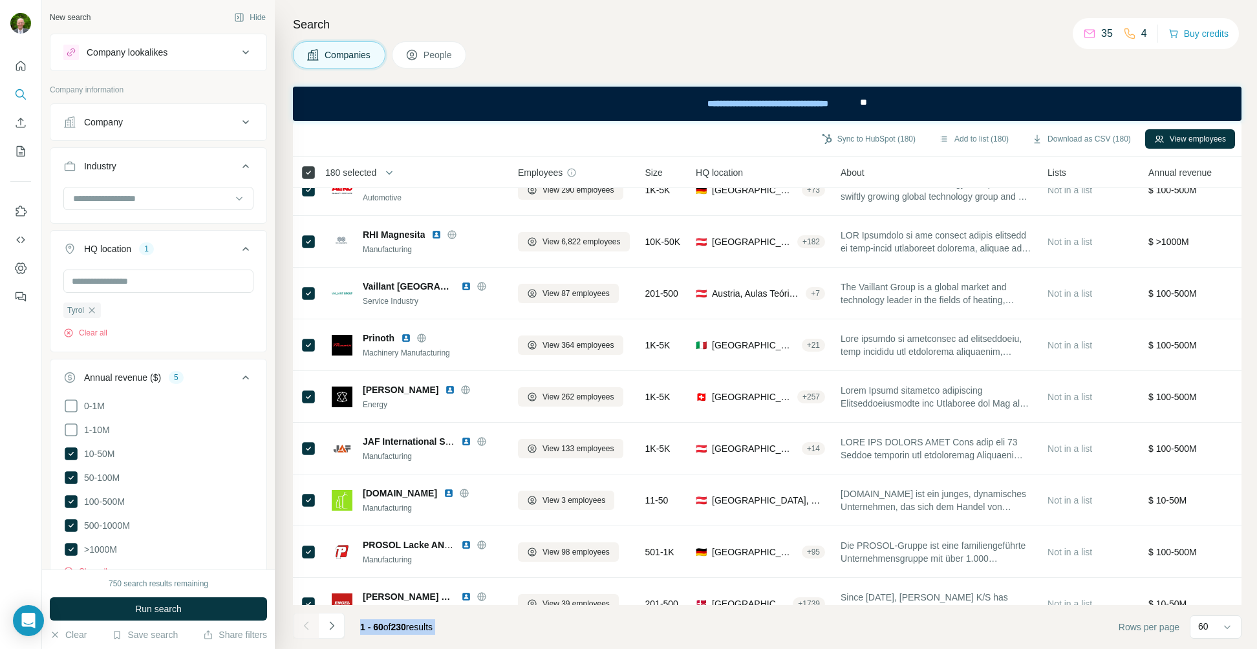
scroll to position [468, 0]
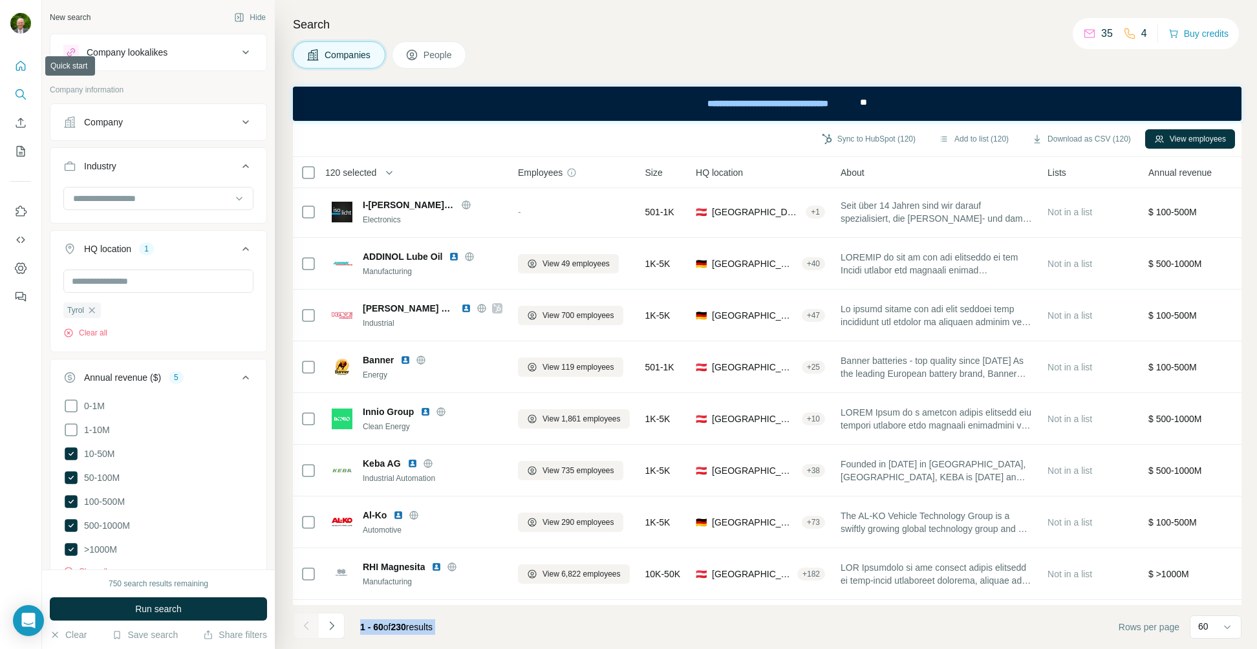
click at [18, 65] on icon "Quick start" at bounding box center [20, 66] width 13 height 13
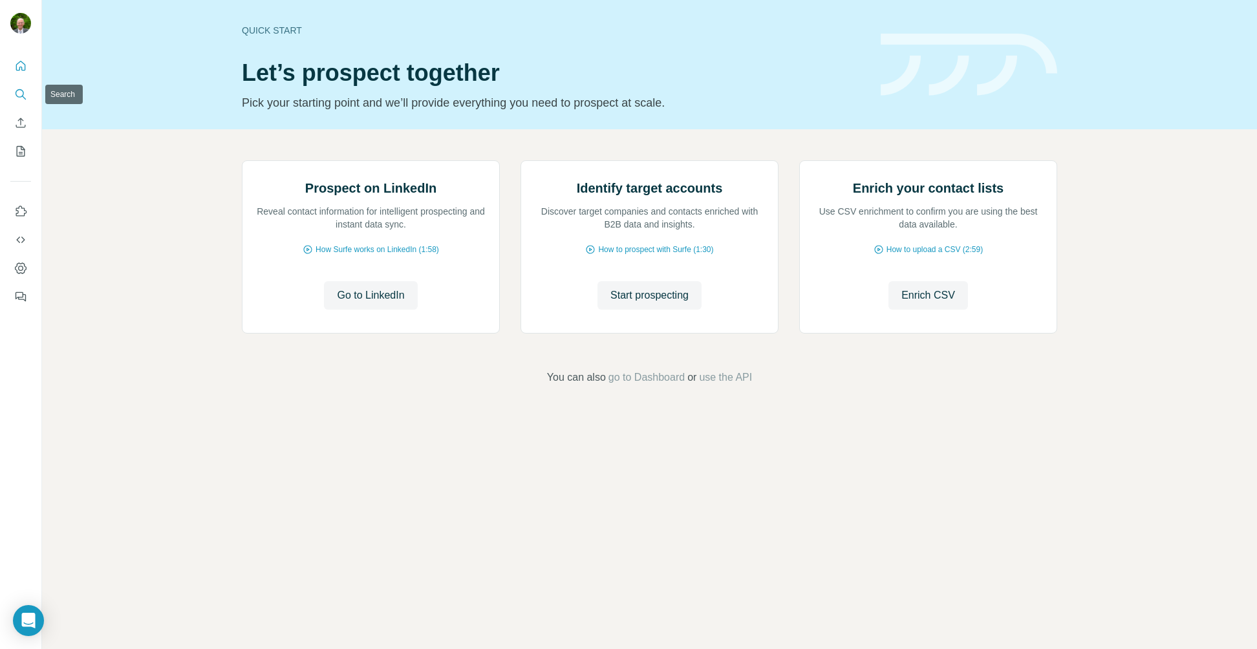
click at [19, 93] on icon "Search" at bounding box center [20, 94] width 13 height 13
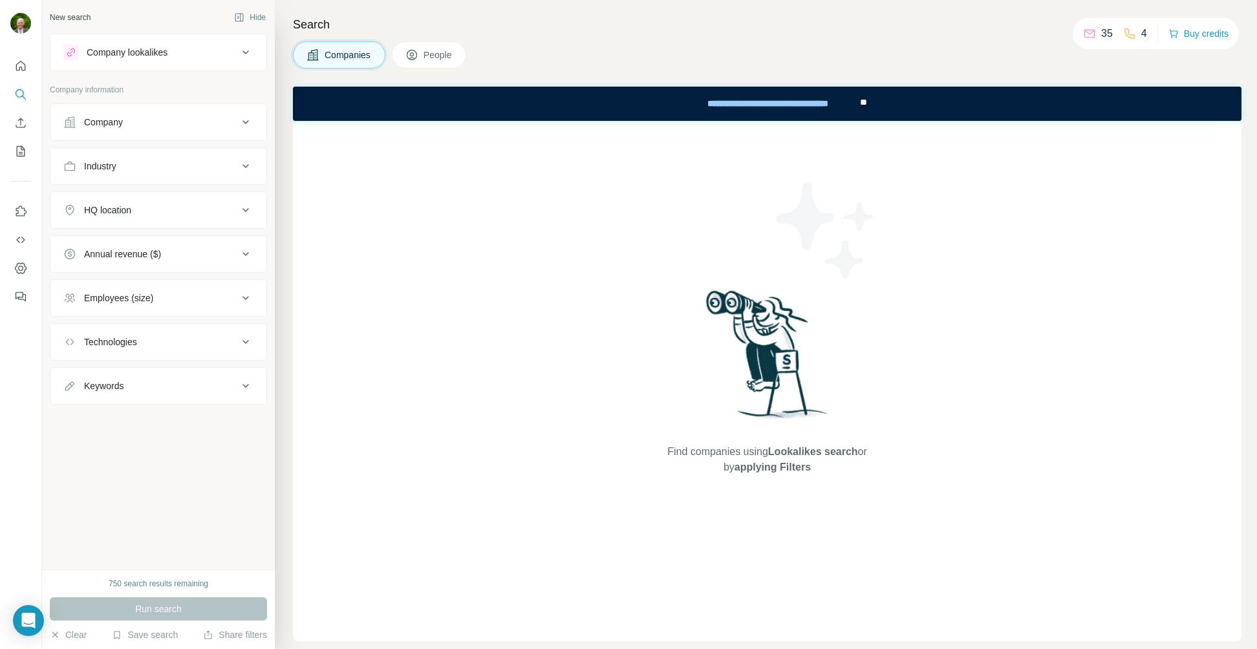
click at [123, 380] on div "Keywords" at bounding box center [103, 386] width 39 height 13
click at [113, 419] on input "text" at bounding box center [145, 418] width 164 height 23
type input "*****"
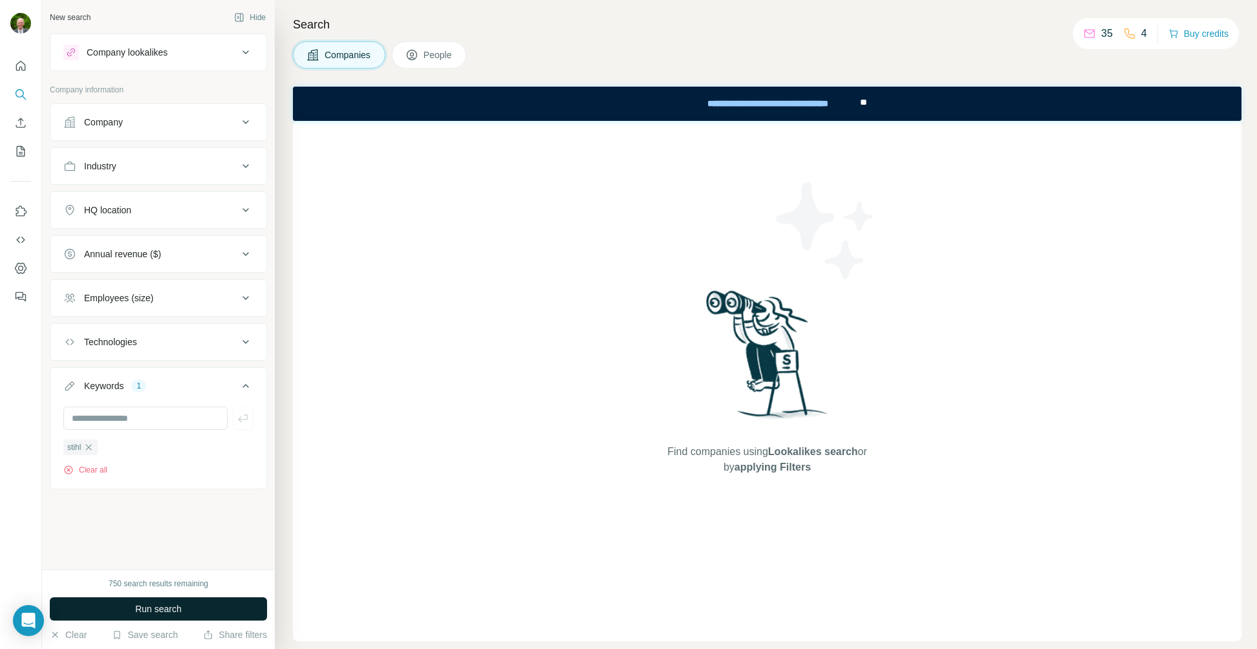
click at [152, 607] on span "Run search" at bounding box center [158, 609] width 47 height 13
